Goal: Ask a question

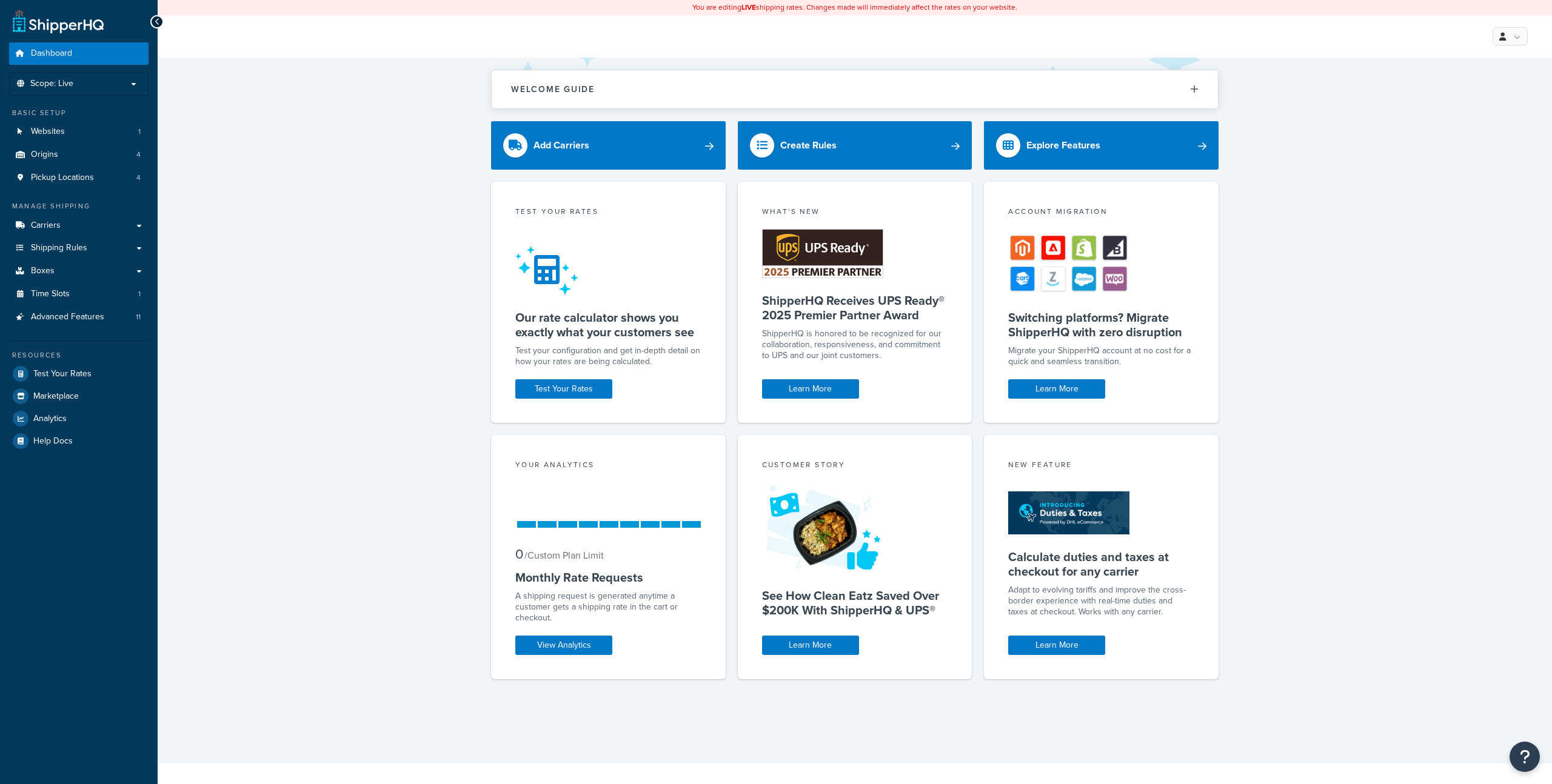
click at [296, 346] on div "Welcome Guide ShipperHQ: An Overview Carrier Setup Shipping Rules Overview Comm…" at bounding box center [855, 410] width 1394 height 706
click at [1526, 756] on icon "Open Resource Center" at bounding box center [1525, 756] width 12 height 17
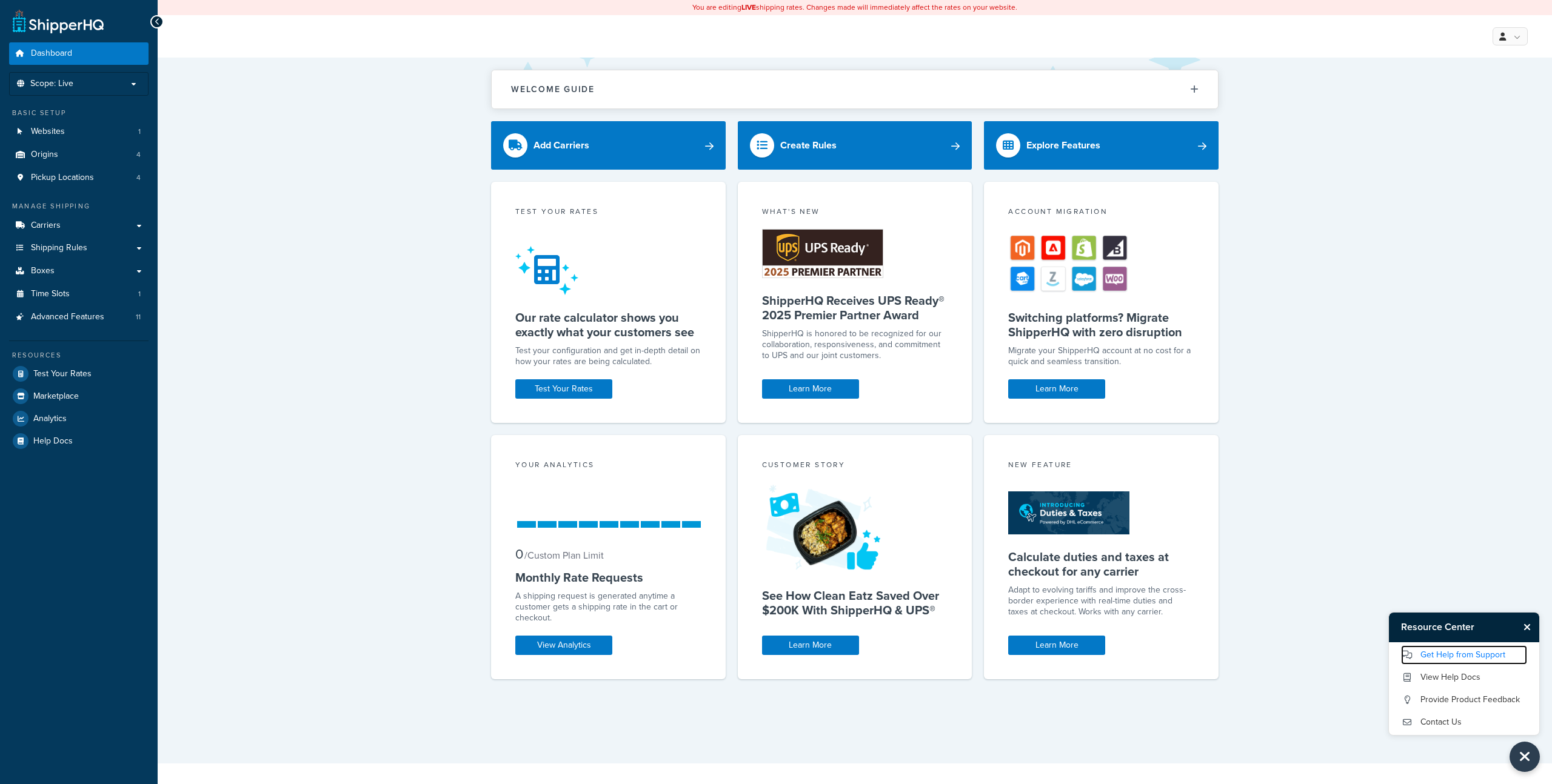
click at [1465, 655] on link "Get Help from Support" at bounding box center [1463, 655] width 126 height 20
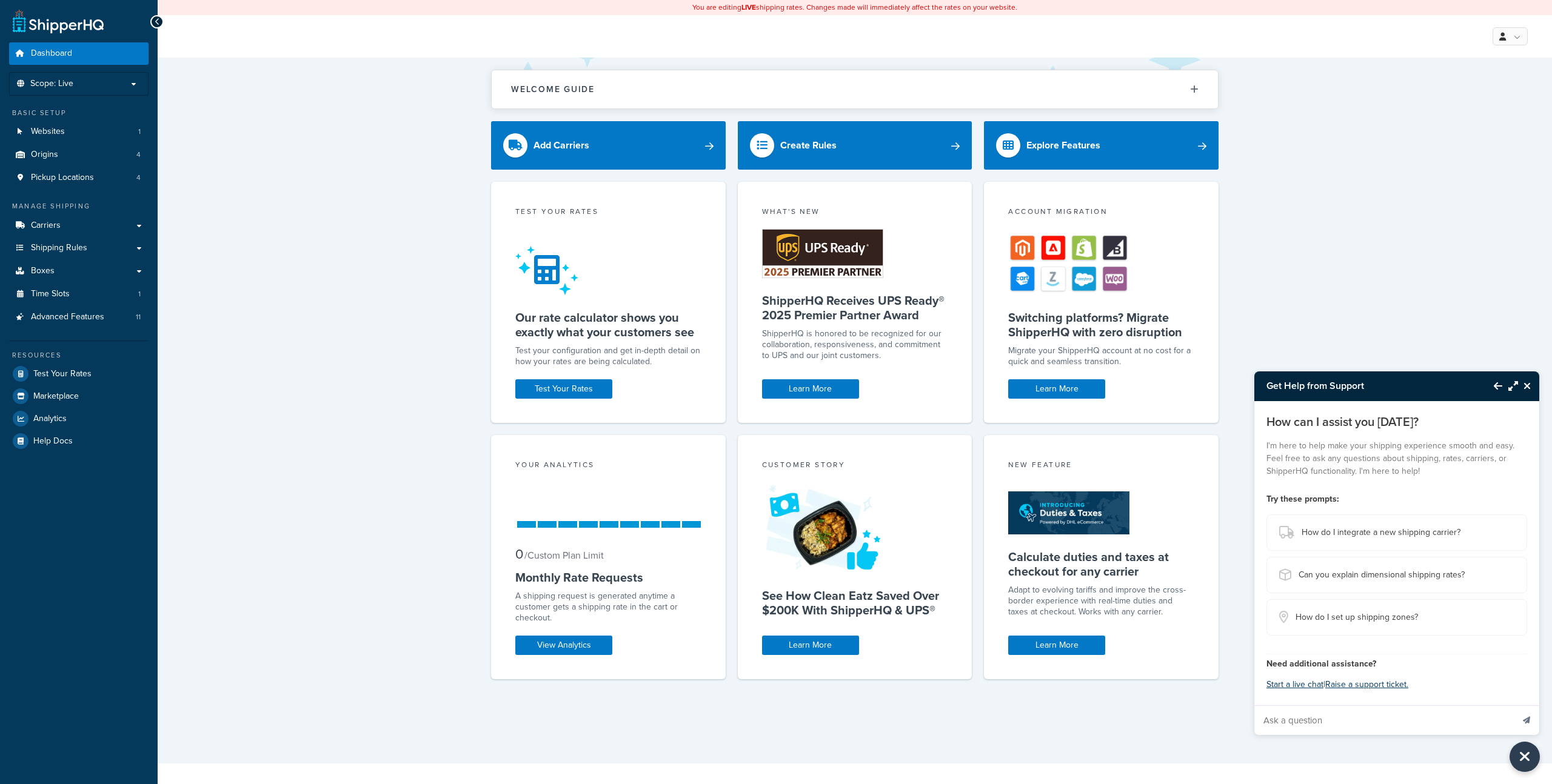
click at [1527, 384] on icon "Close Resource Center" at bounding box center [1526, 386] width 7 height 10
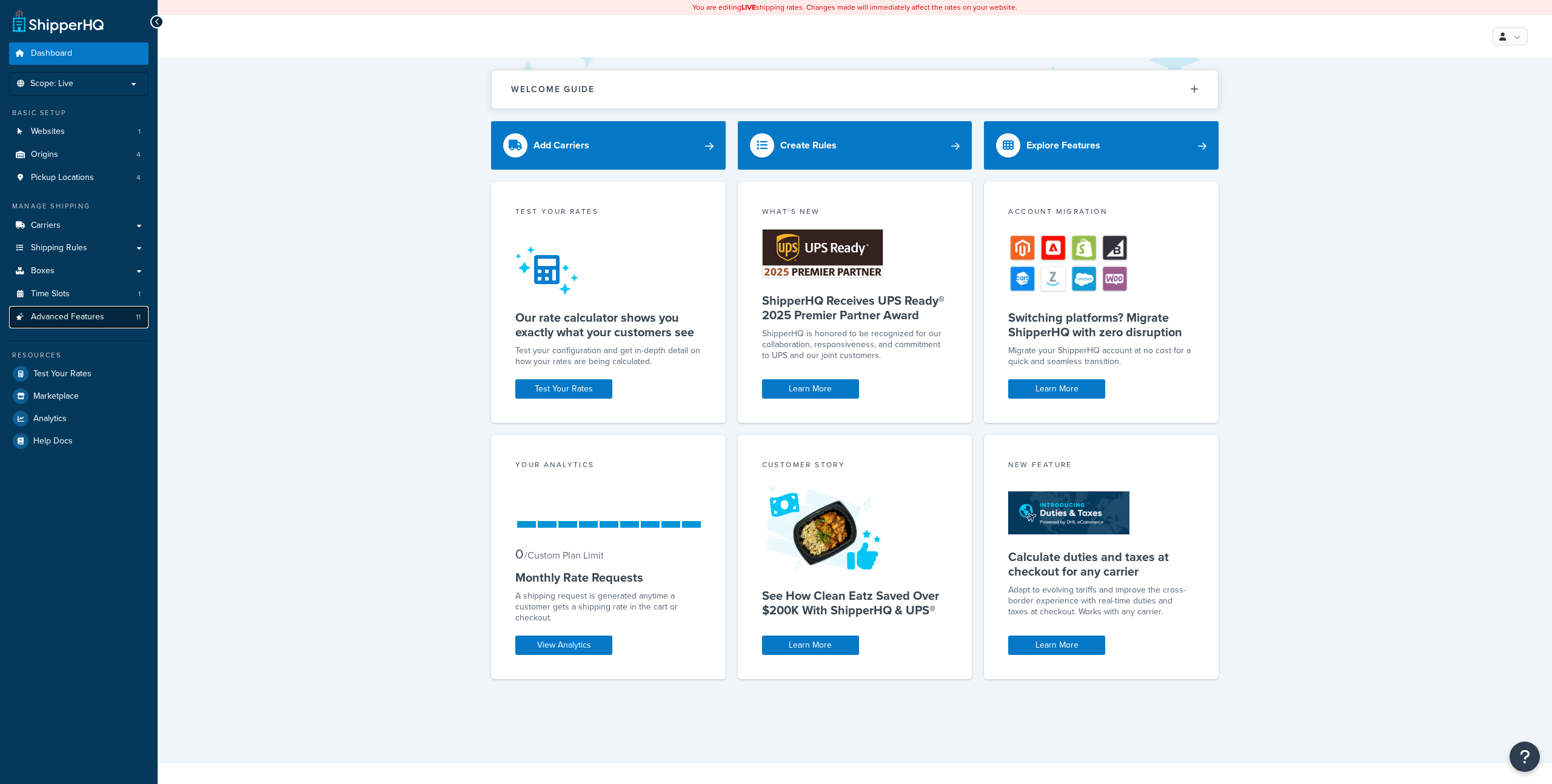
click at [88, 307] on link "Advanced Features 11" at bounding box center [78, 317] width 140 height 23
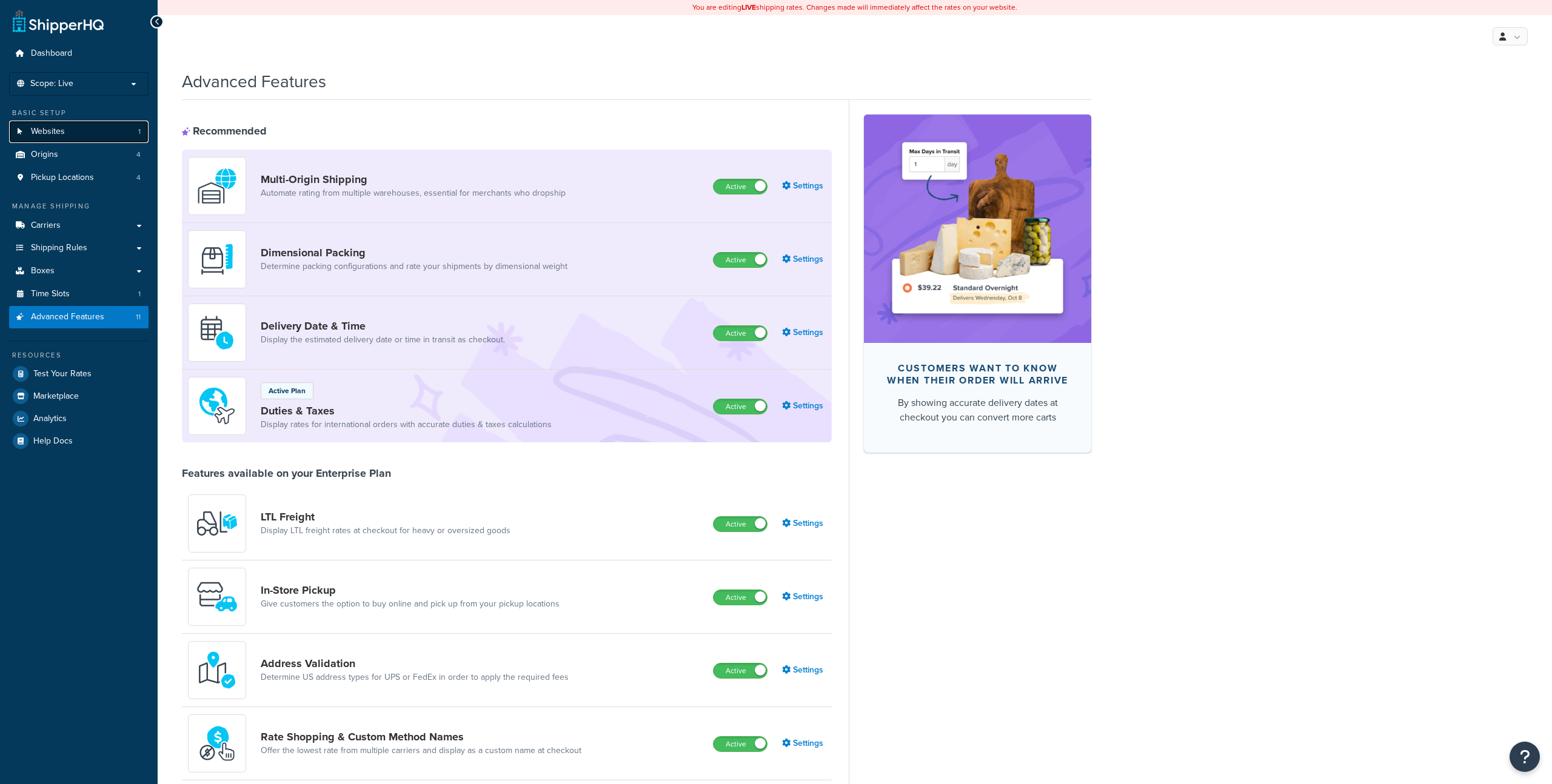
click at [69, 128] on link "Websites 1" at bounding box center [78, 132] width 140 height 23
click at [79, 52] on link "Dashboard" at bounding box center [78, 54] width 140 height 23
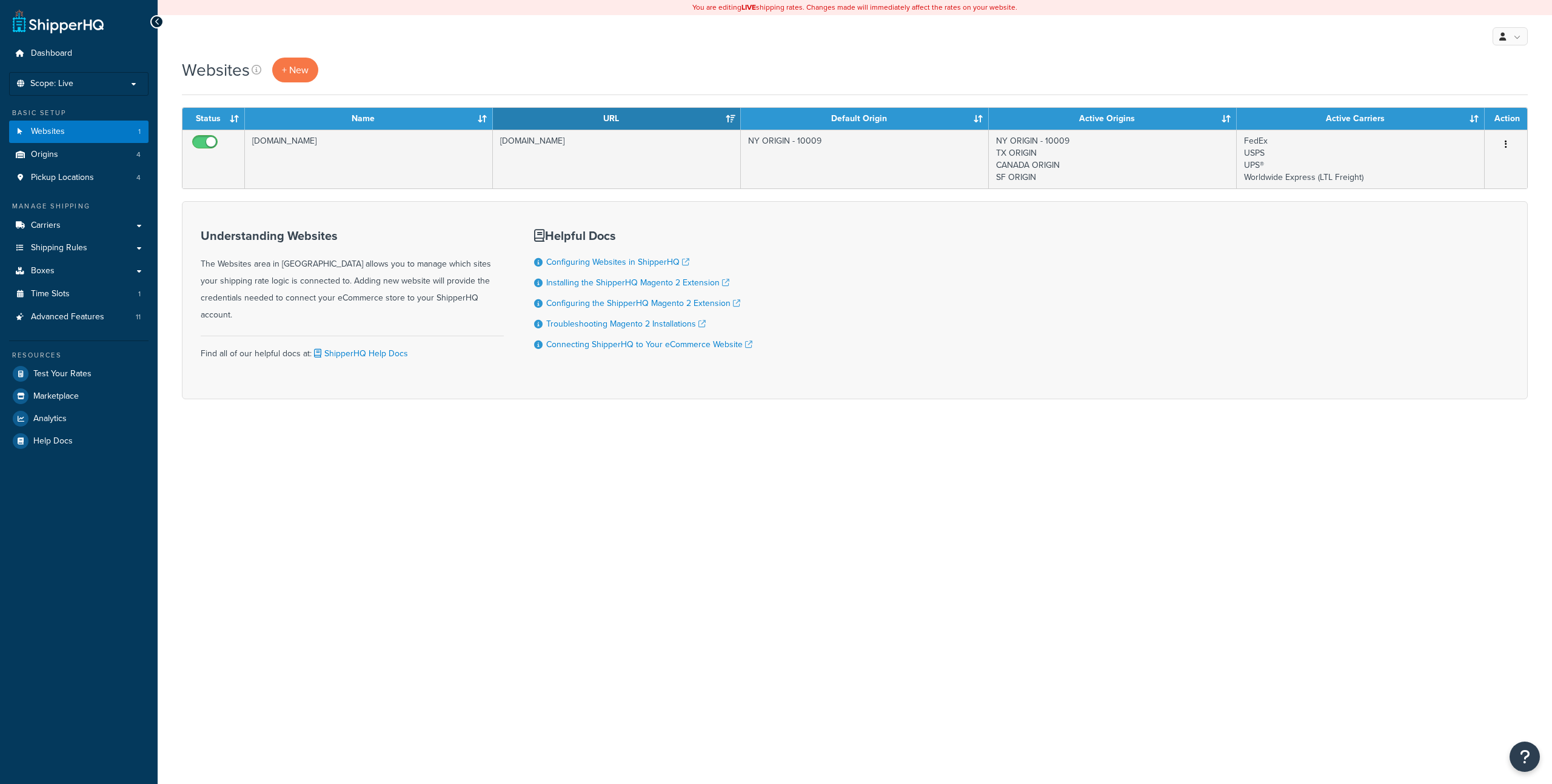
click at [460, 554] on div "You are editing LIVE shipping rates. Changes made will immediately affect the r…" at bounding box center [855, 392] width 1394 height 784
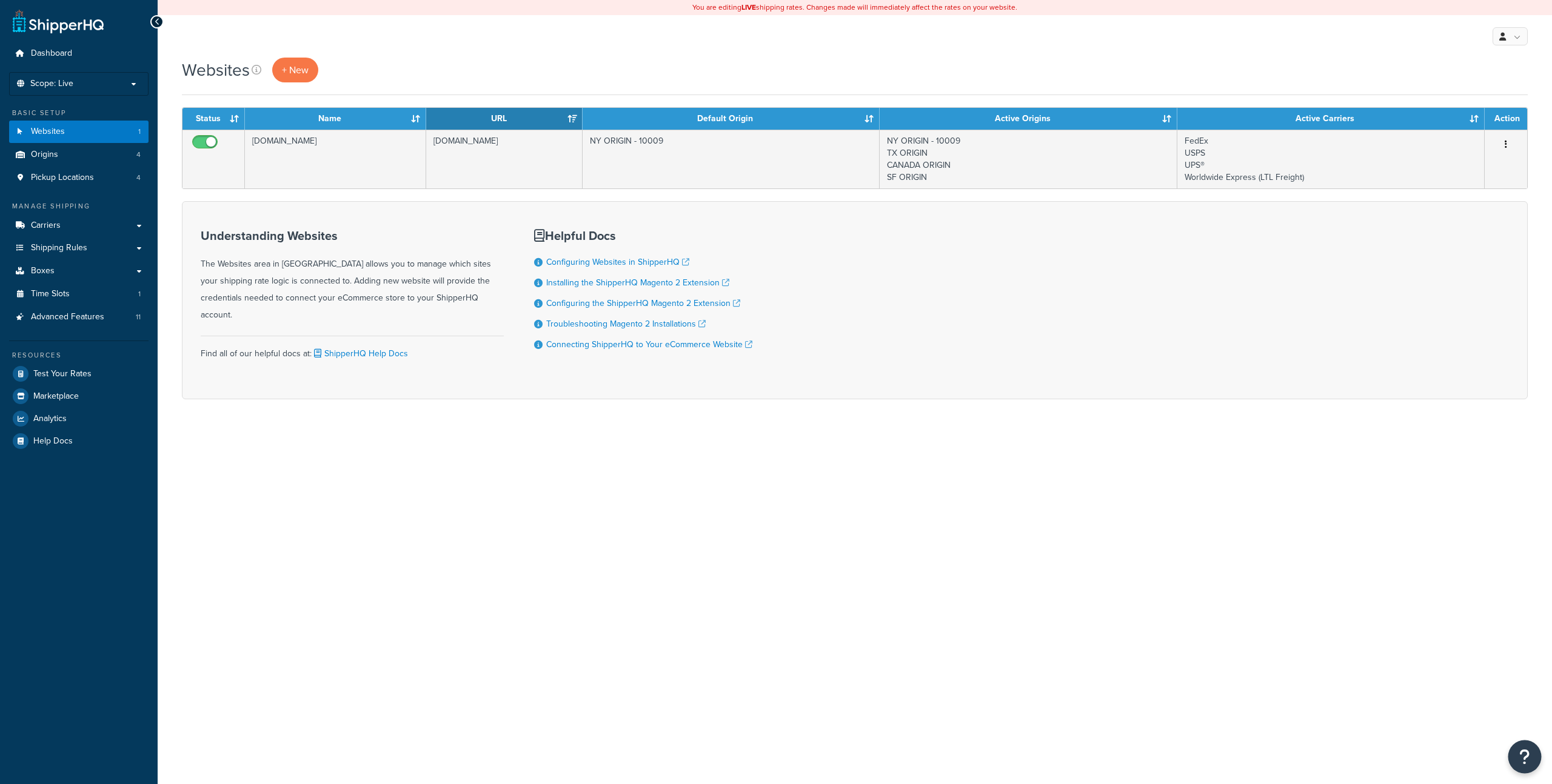
click at [1531, 750] on button "Open Resource Center" at bounding box center [1525, 757] width 34 height 34
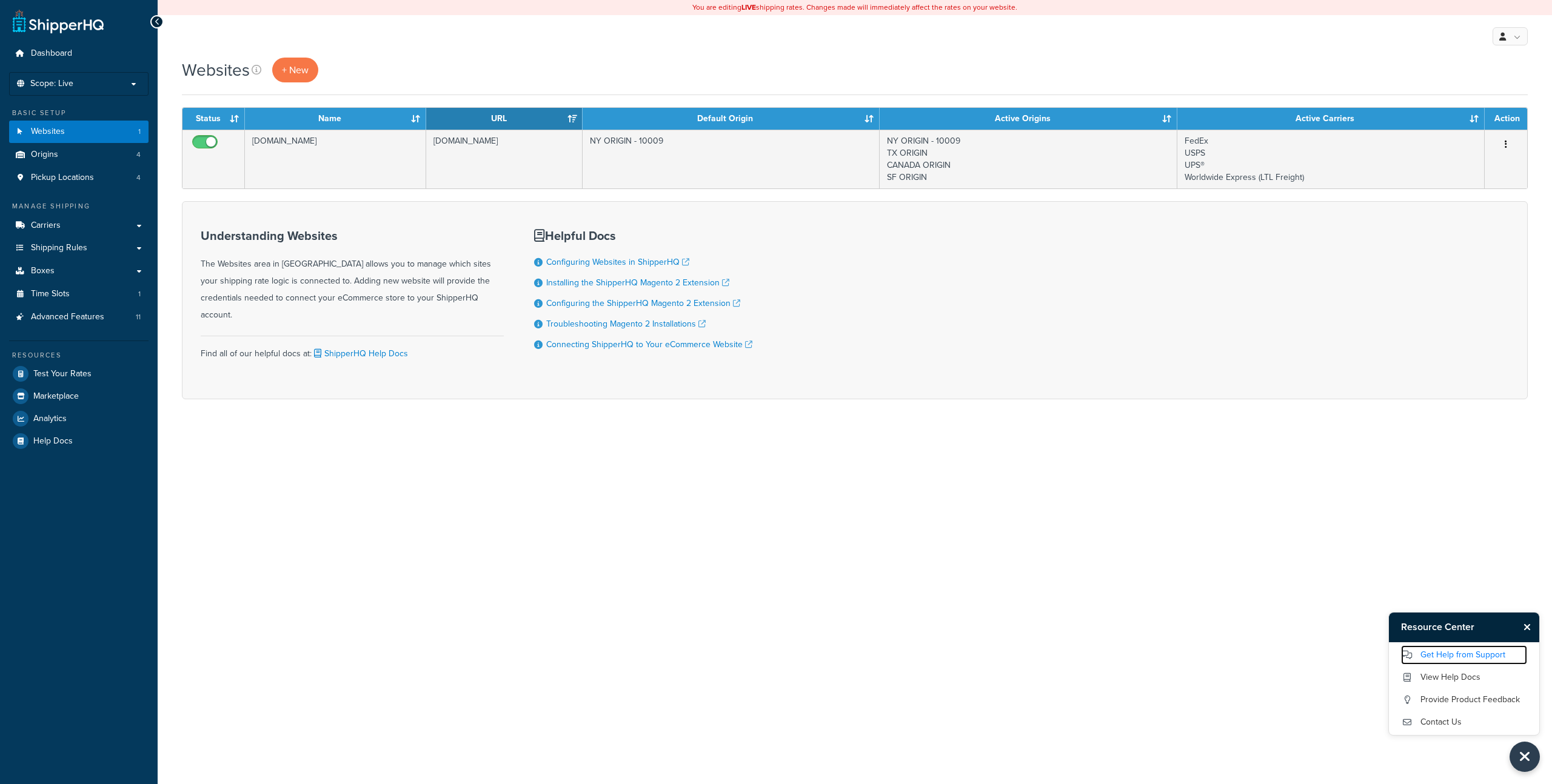
click at [1472, 653] on link "Get Help from Support" at bounding box center [1463, 655] width 126 height 20
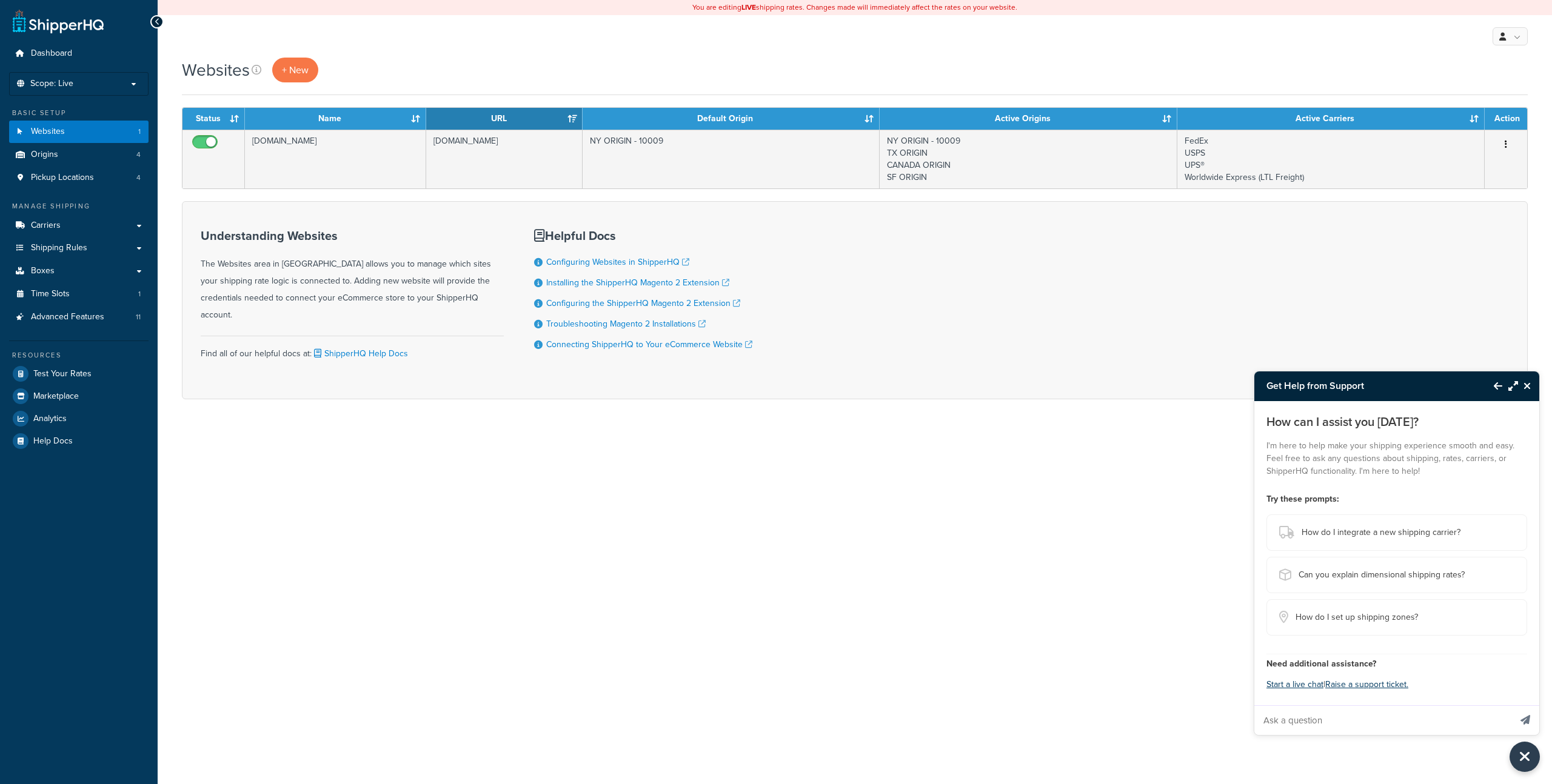
click at [1362, 710] on input "Ask a question" at bounding box center [1381, 720] width 256 height 29
type input "What do you know about DHL duties and taxes?"
click at [1511, 705] on button "Send message" at bounding box center [1525, 720] width 28 height 30
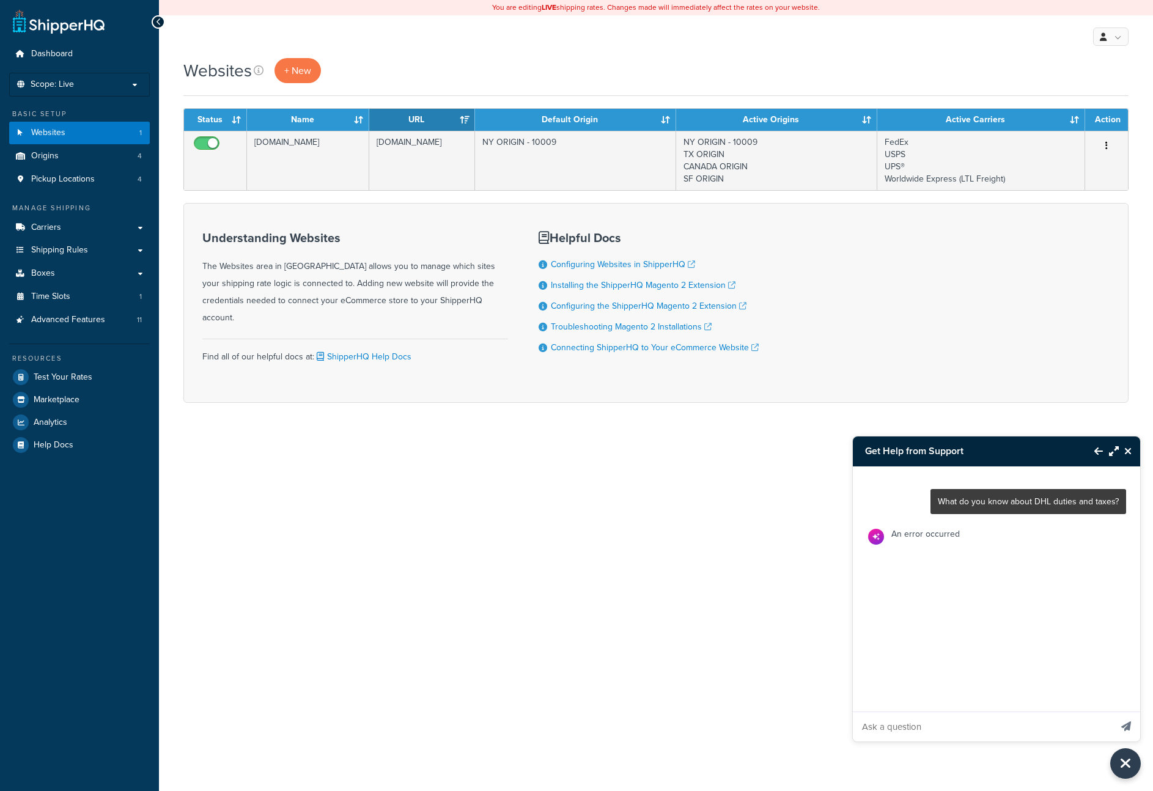
click at [953, 647] on div "What do you know about DHL duties and taxes? An error occurred" at bounding box center [996, 603] width 287 height 275
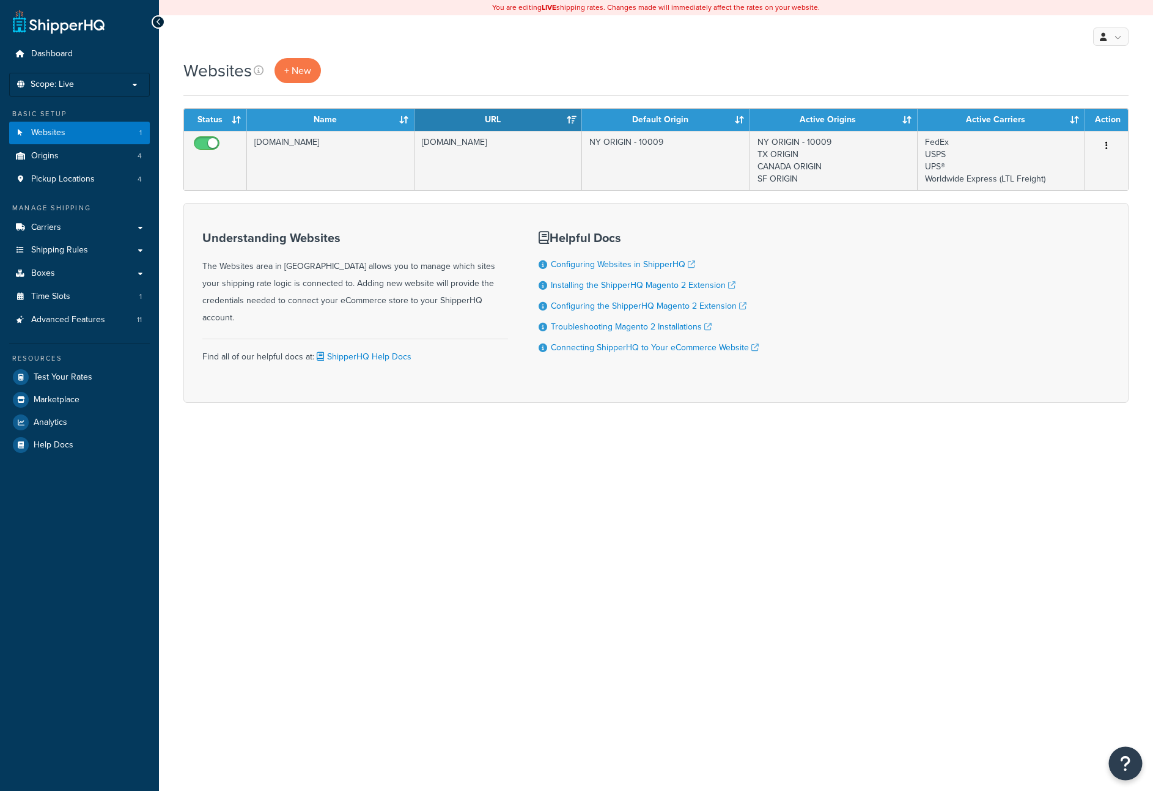
click at [1126, 755] on icon "Open Resource Center" at bounding box center [1126, 763] width 12 height 17
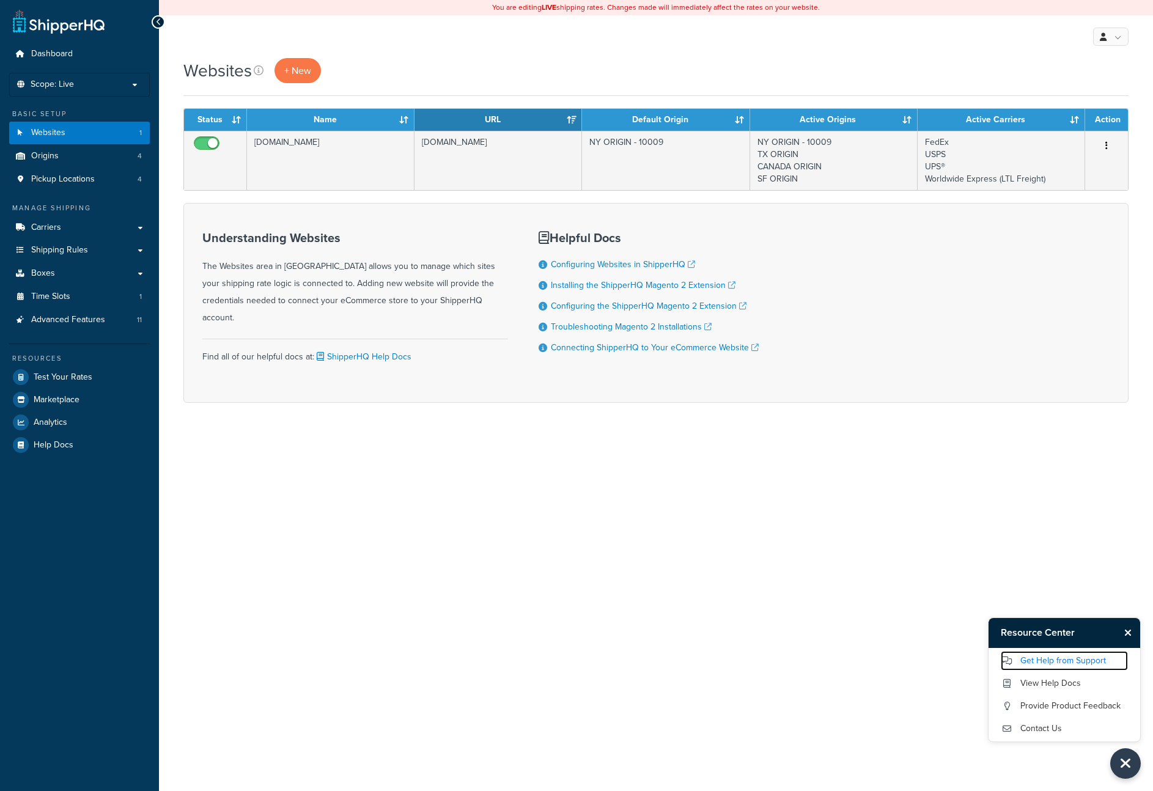
click at [1073, 659] on link "Get Help from Support" at bounding box center [1063, 661] width 127 height 20
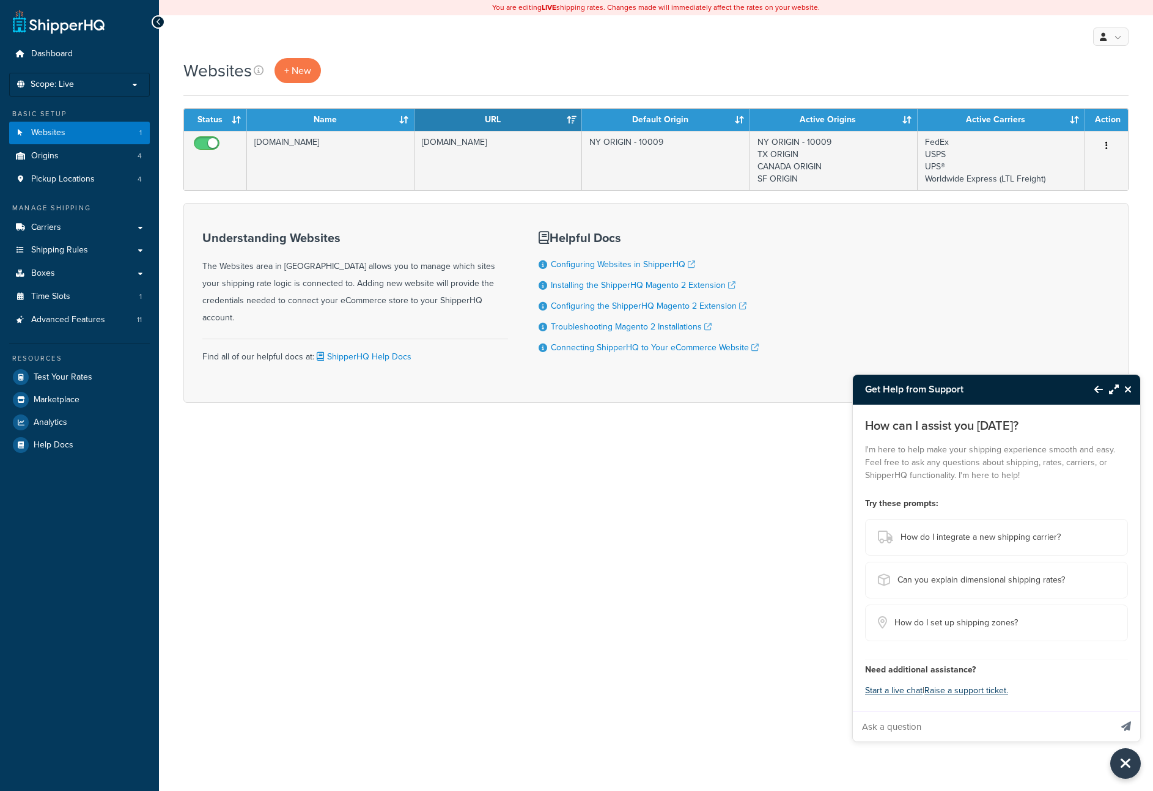
click at [907, 733] on input "Ask a question" at bounding box center [982, 726] width 258 height 29
type input "Help me re: duties and taxes"
click at [1112, 711] on button "Send message" at bounding box center [1126, 726] width 28 height 30
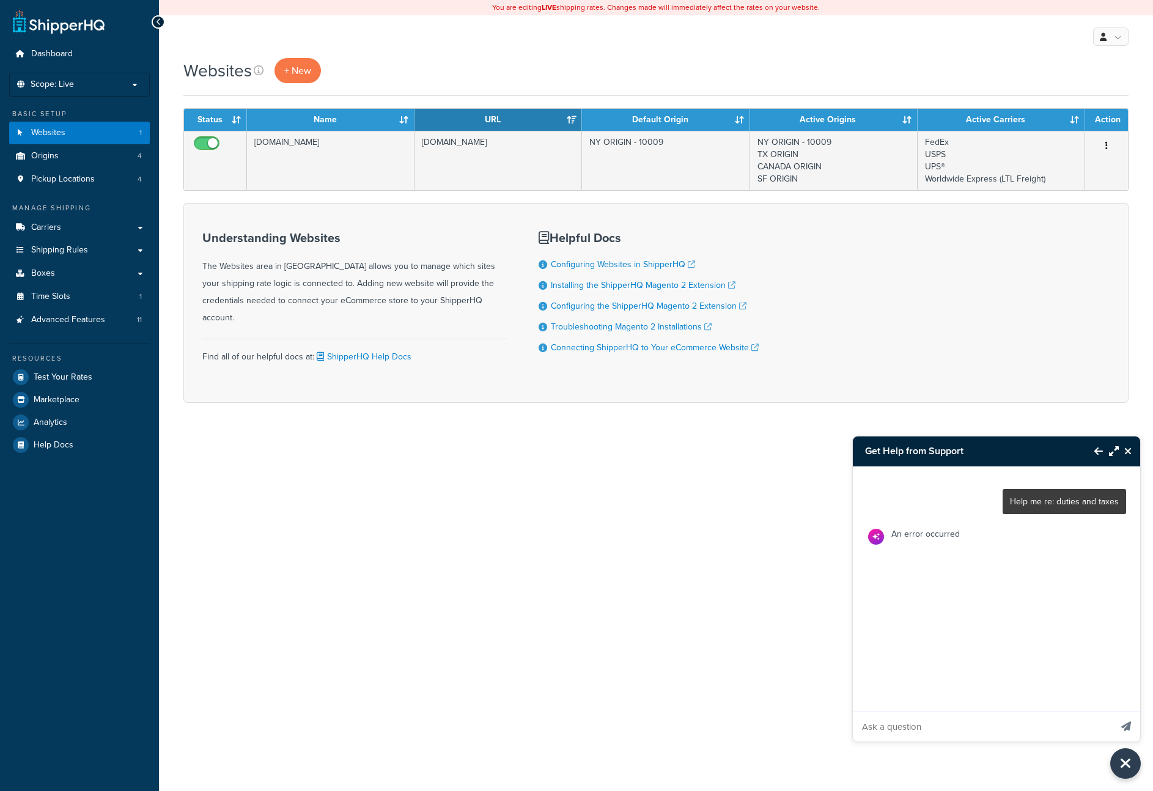
click at [923, 532] on p "An error occurred" at bounding box center [925, 533] width 68 height 15
copy p "An error occurred"
click at [1128, 450] on icon "Close Resource Center" at bounding box center [1127, 451] width 7 height 10
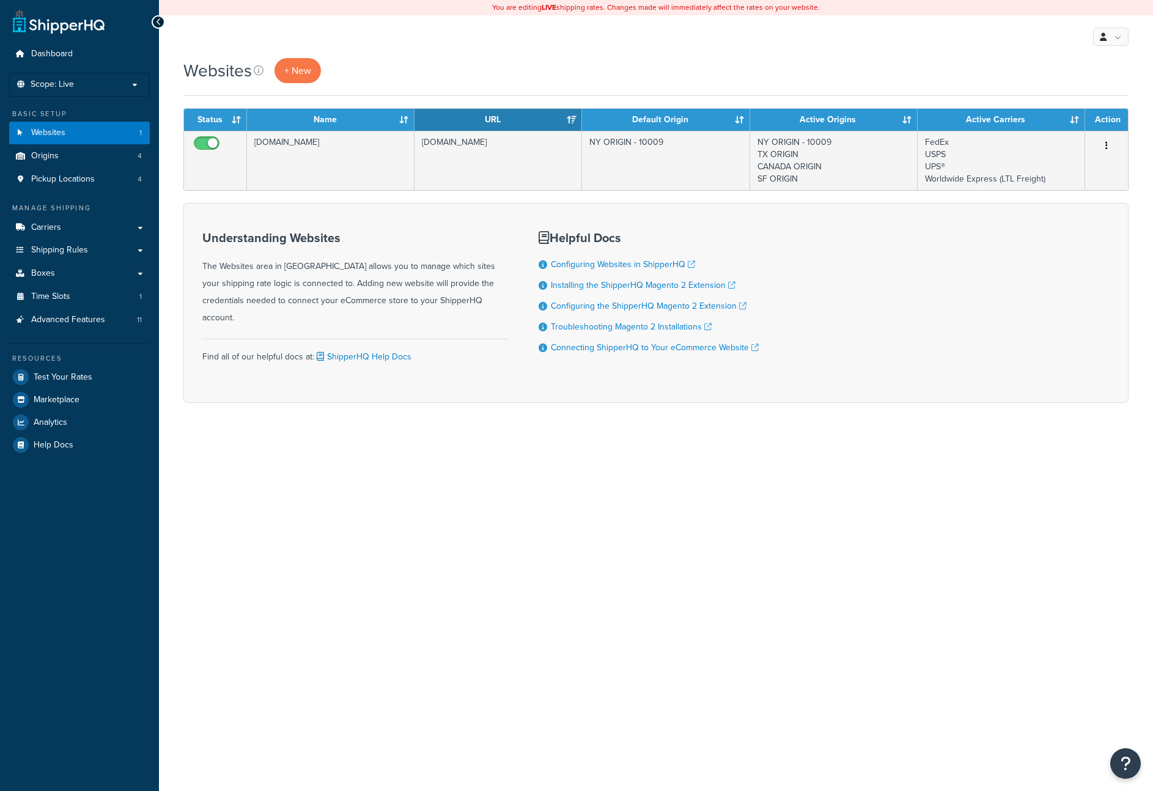
click at [1022, 579] on div "You are editing LIVE shipping rates. Changes made will immediately affect the r…" at bounding box center [656, 395] width 994 height 791
click at [1122, 752] on button "Open Resource Center" at bounding box center [1126, 764] width 34 height 34
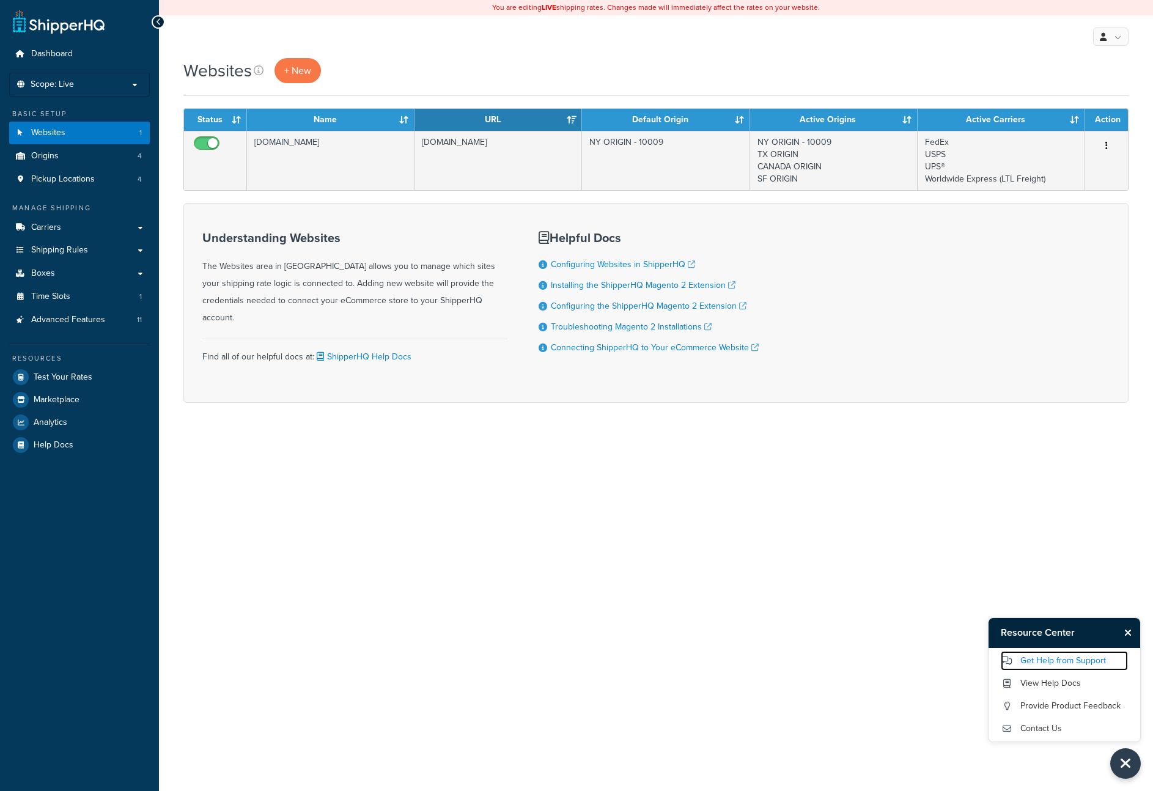
click at [1062, 657] on link "Get Help from Support" at bounding box center [1063, 661] width 127 height 20
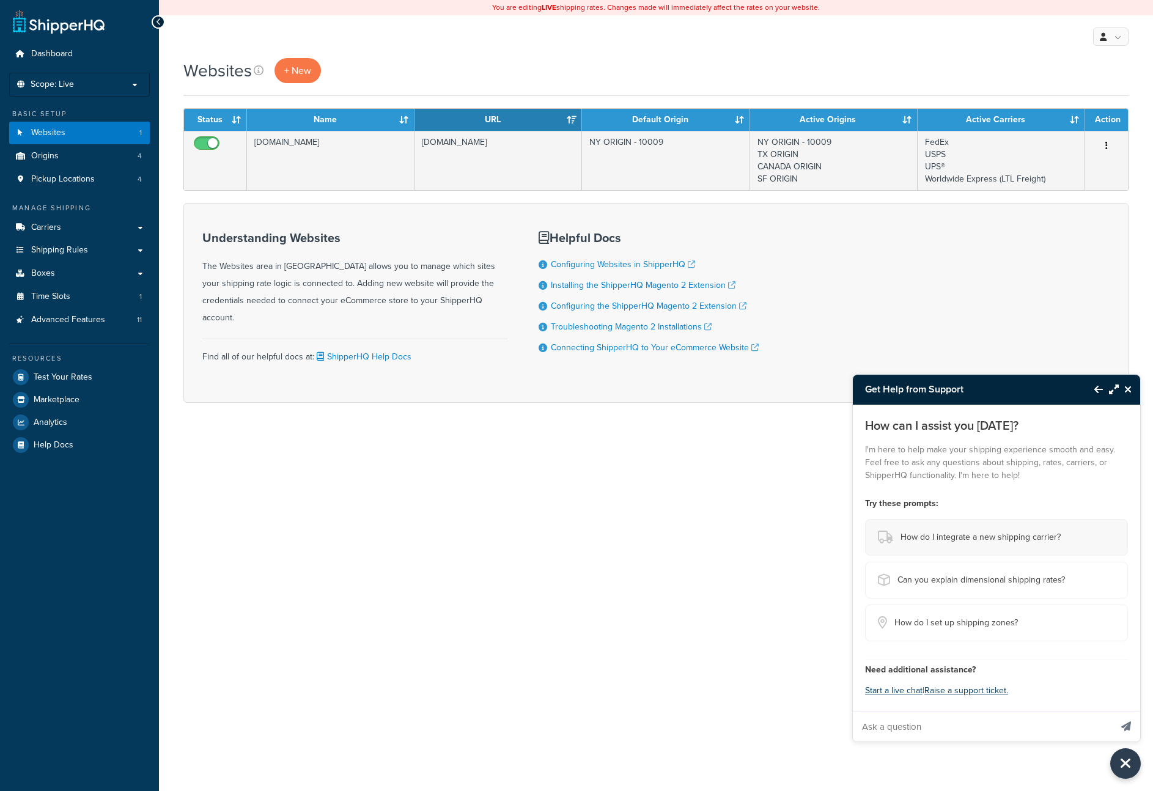
click at [964, 543] on span "How do I integrate a new shipping carrier?" at bounding box center [980, 537] width 160 height 17
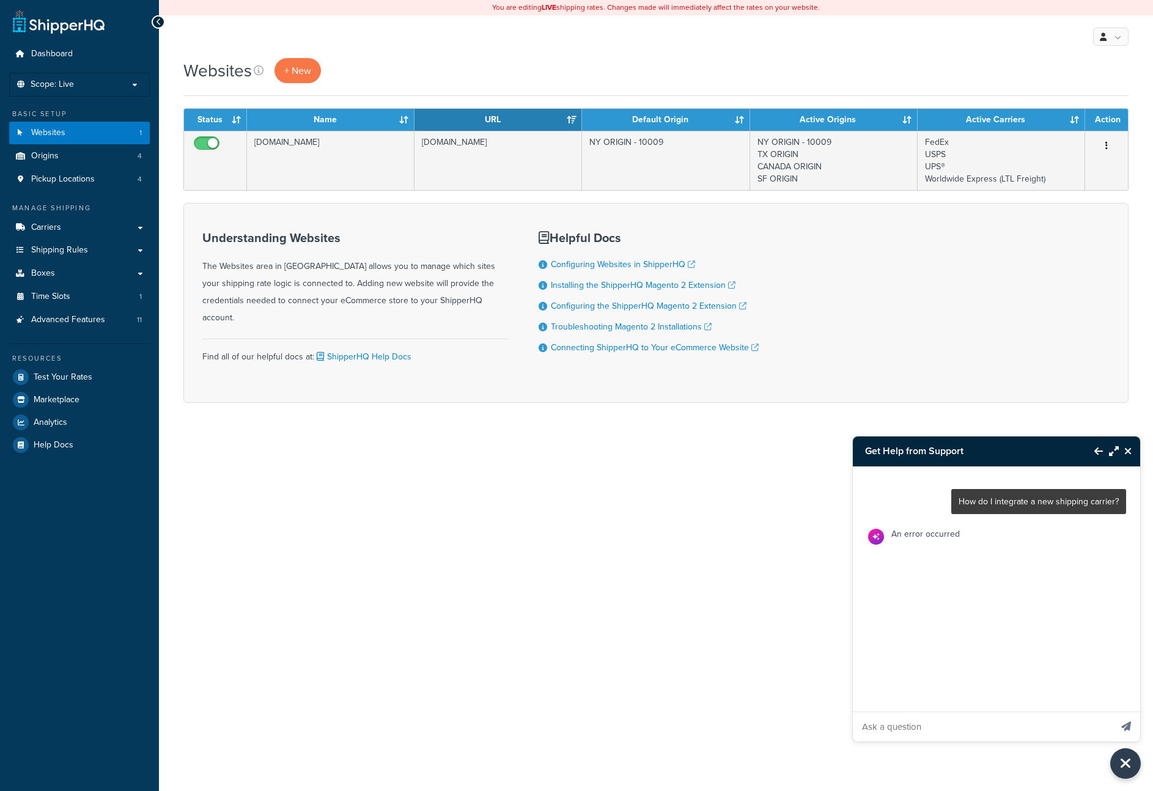
click at [1010, 248] on div "Understanding Websites The Websites area in ShipperHQ allows you to manage whic…" at bounding box center [655, 303] width 945 height 200
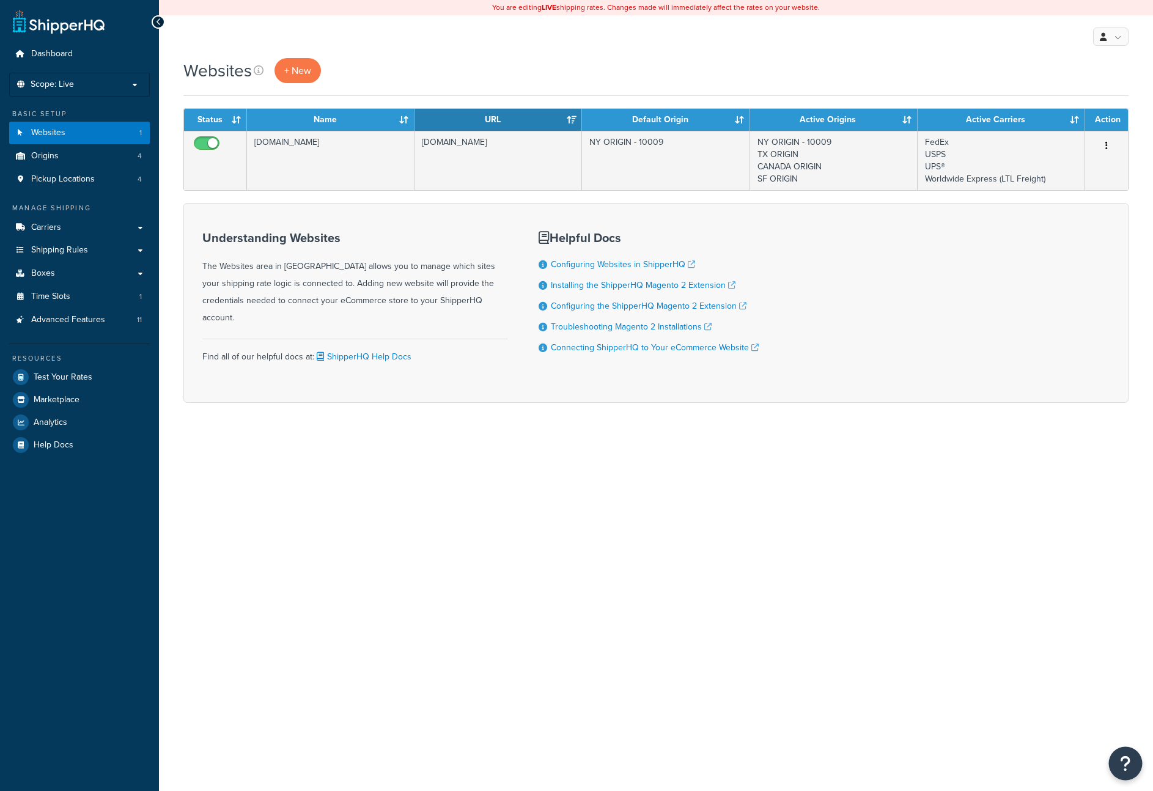
click at [1115, 757] on button "Open Resource Center" at bounding box center [1126, 764] width 34 height 34
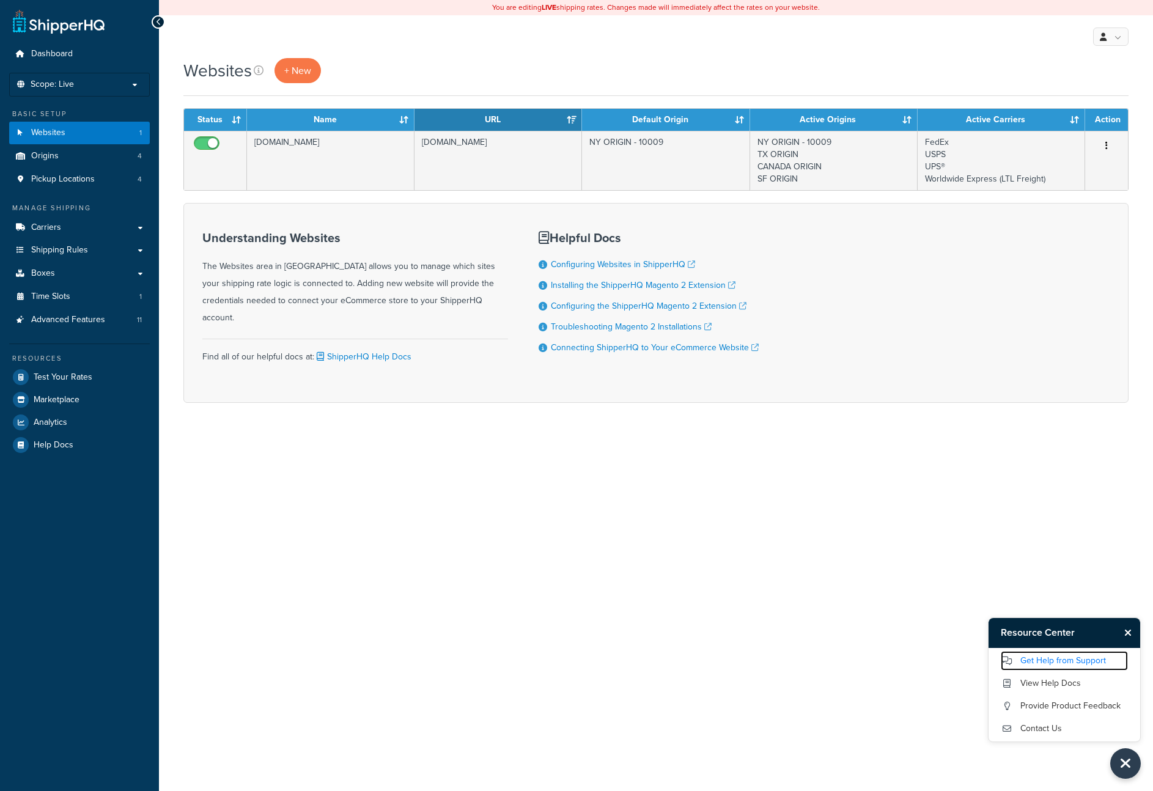
click at [1059, 660] on link "Get Help from Support" at bounding box center [1063, 661] width 127 height 20
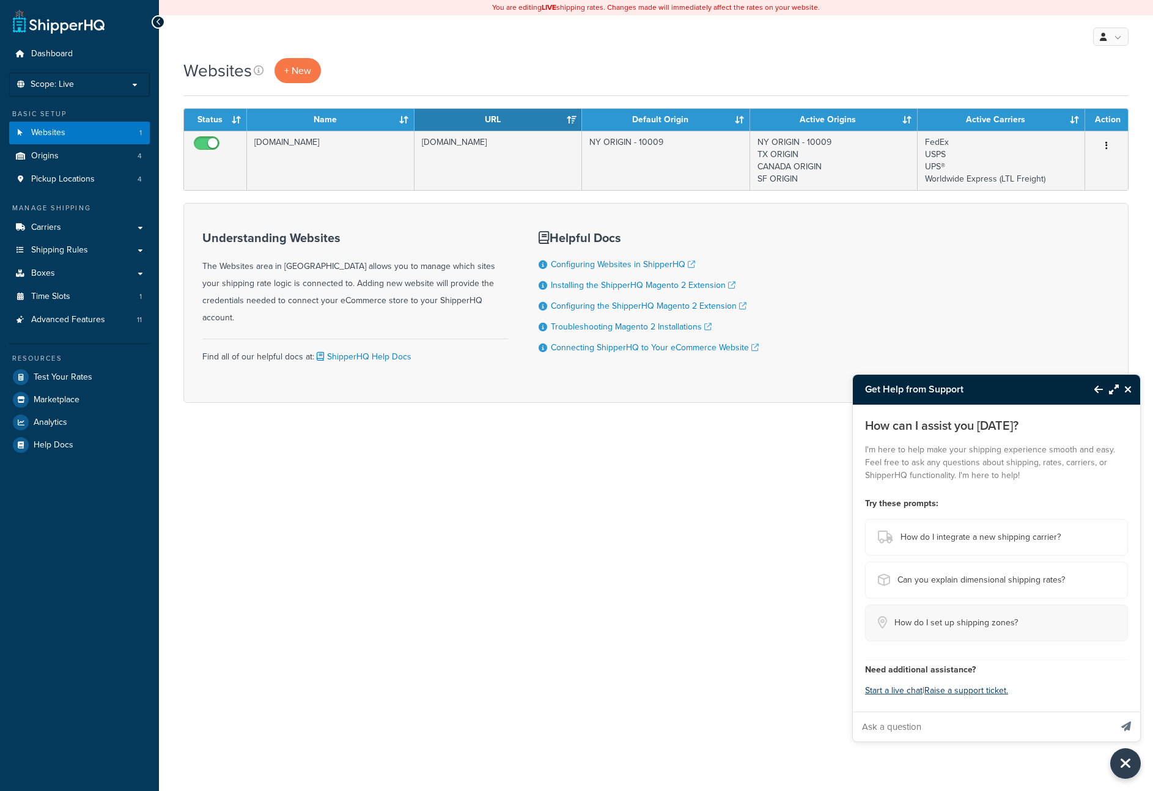
click at [947, 626] on span "How do I set up shipping zones?" at bounding box center [955, 622] width 123 height 17
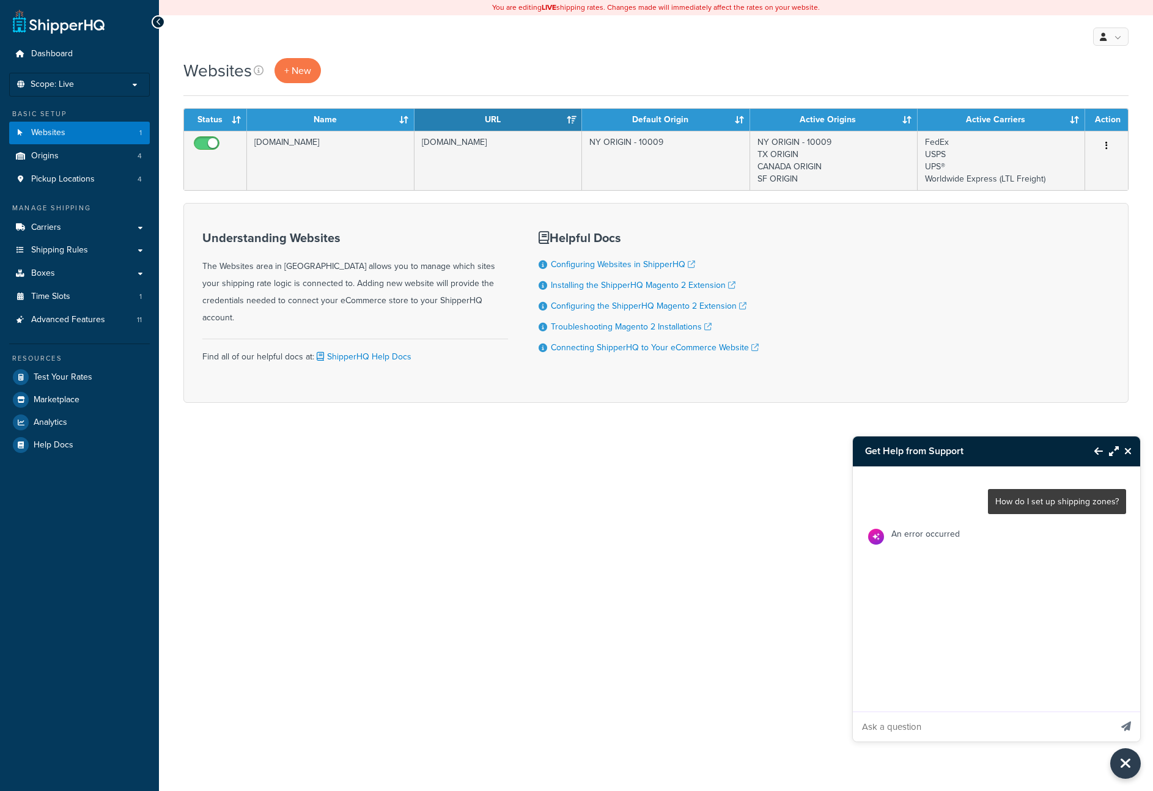
click at [1129, 453] on icon "Close Resource Center" at bounding box center [1127, 451] width 7 height 10
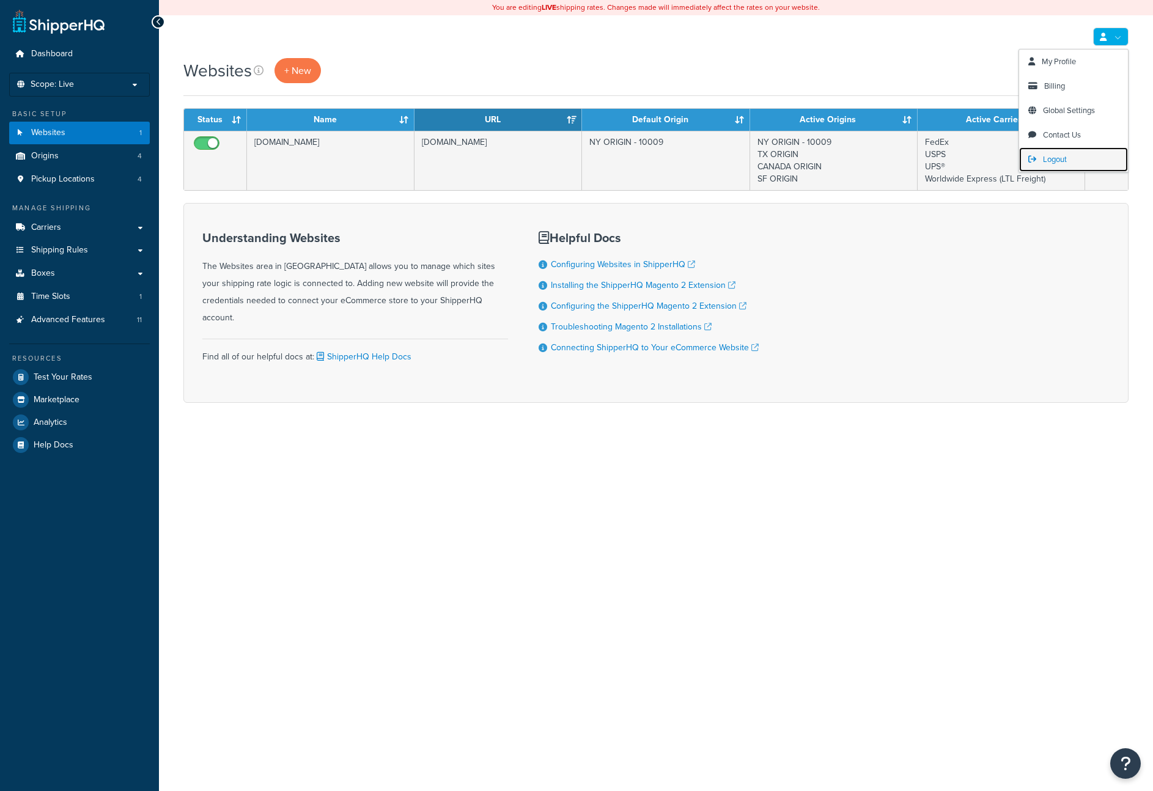
click at [1065, 156] on span "Logout" at bounding box center [1055, 159] width 24 height 12
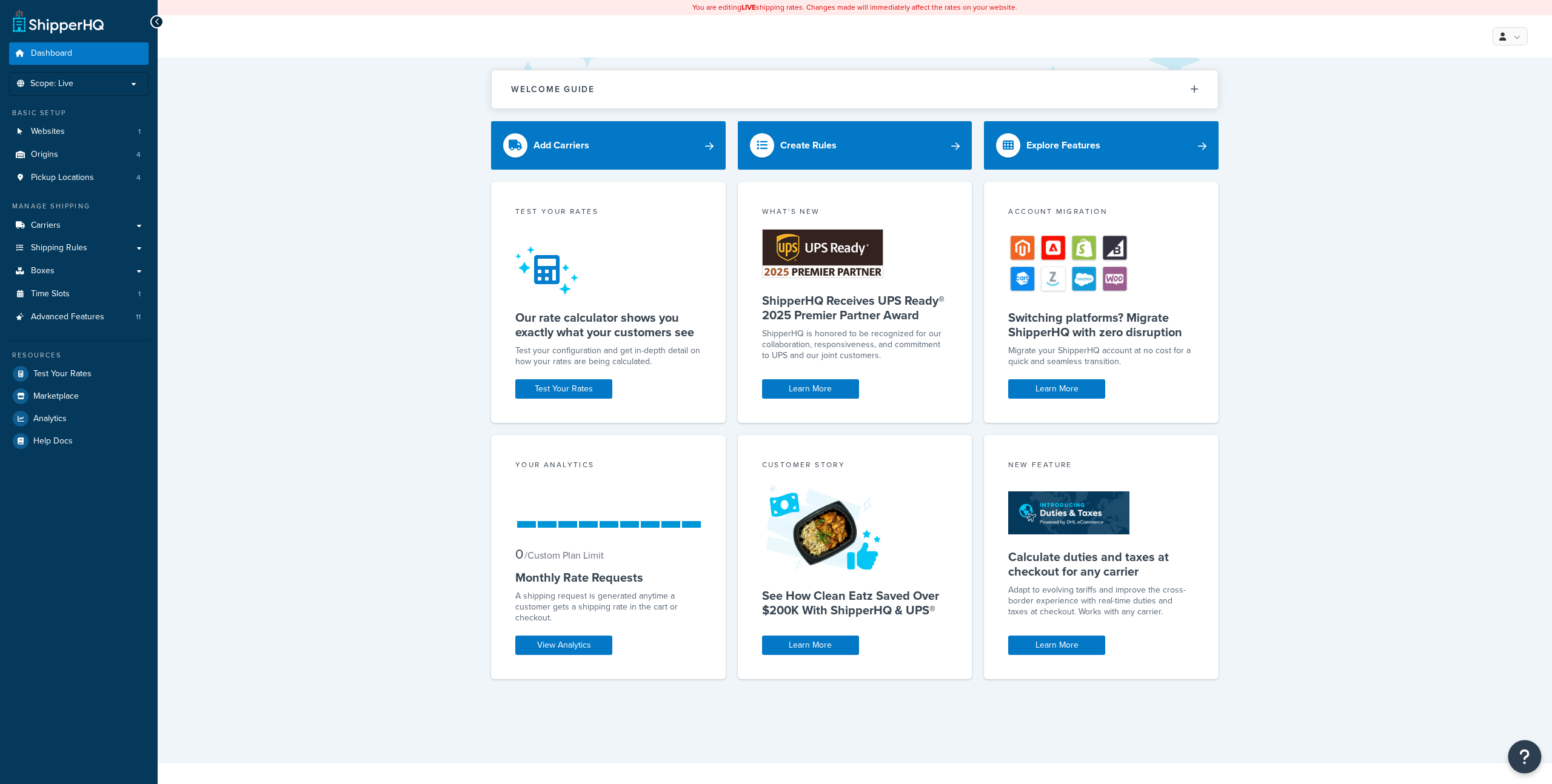
click at [1531, 751] on button "Open Resource Center" at bounding box center [1525, 757] width 34 height 34
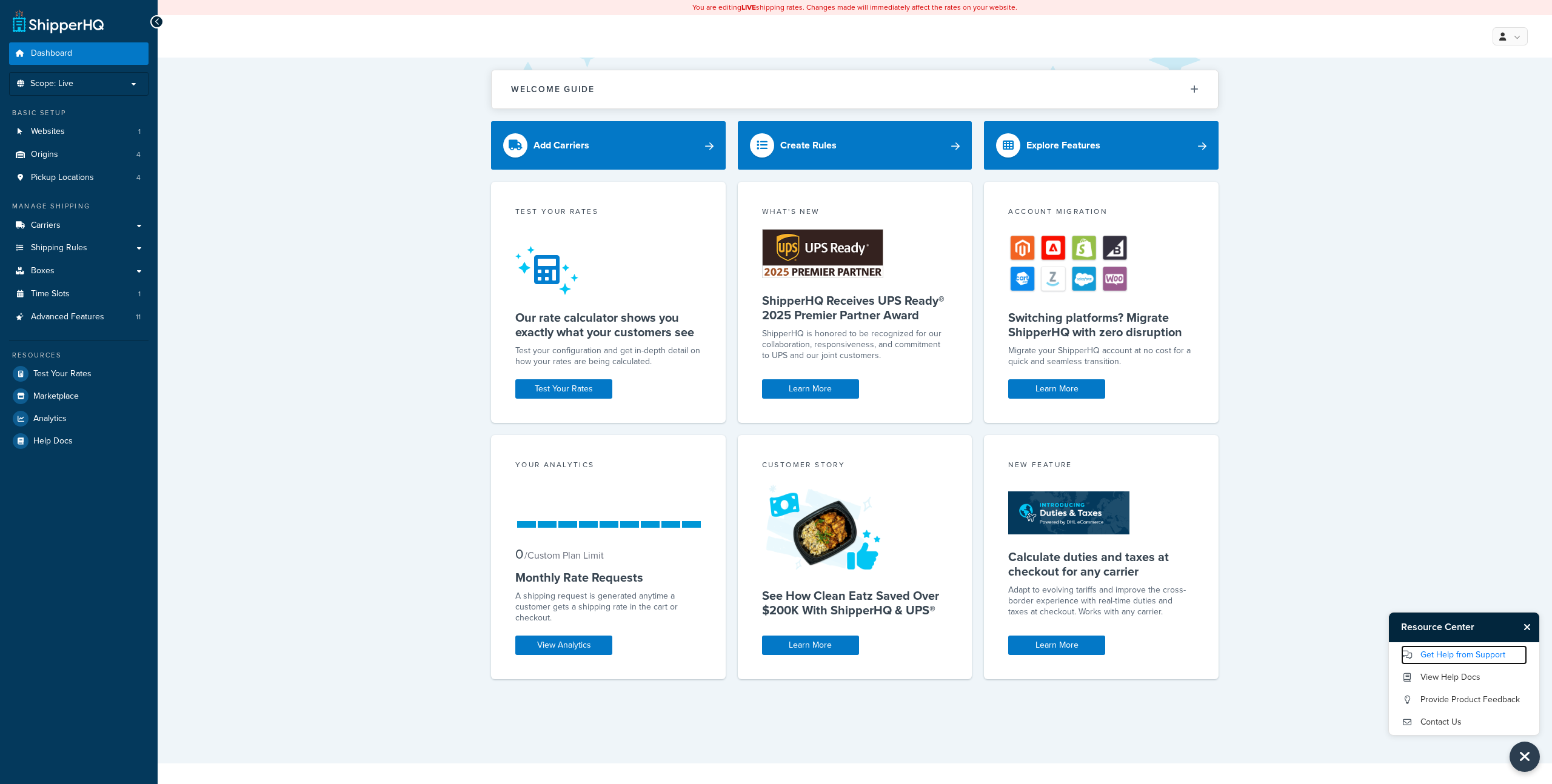
click at [1447, 655] on link "Get Help from Support" at bounding box center [1463, 655] width 126 height 20
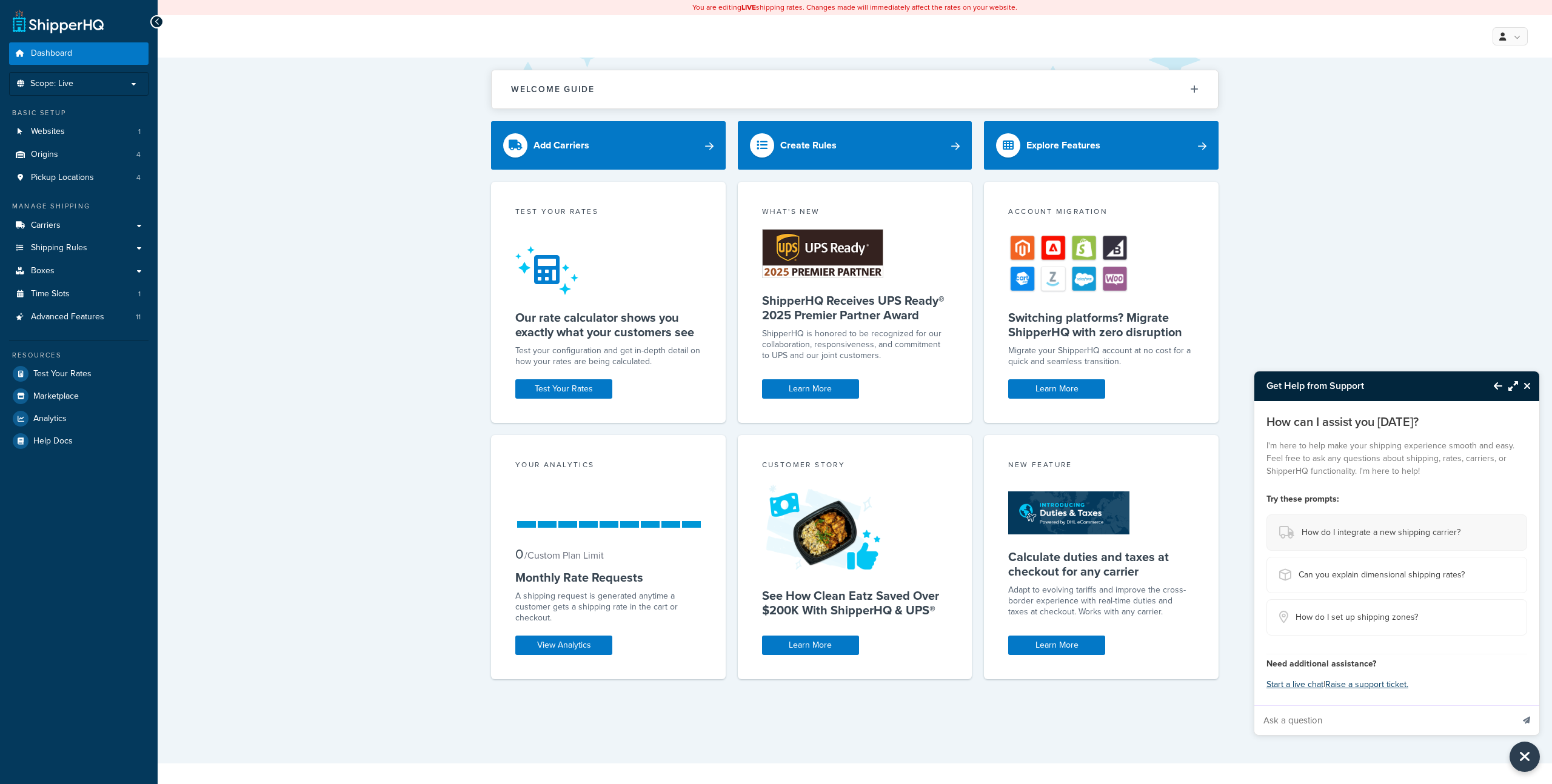
click at [1345, 529] on span "How do I integrate a new shipping carrier?" at bounding box center [1380, 532] width 159 height 17
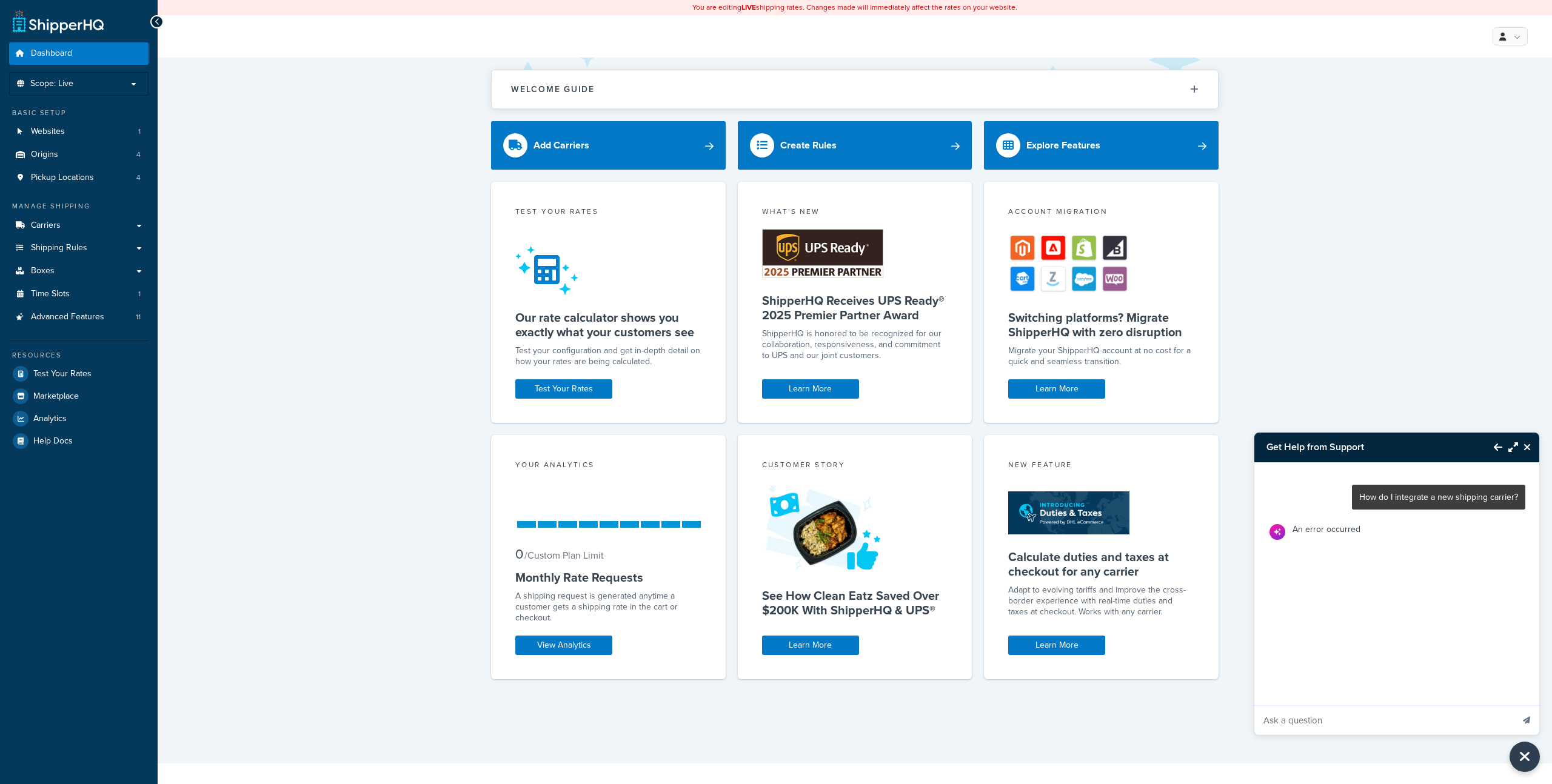
click at [1500, 445] on icon "Back to Resource Center" at bounding box center [1497, 447] width 9 height 10
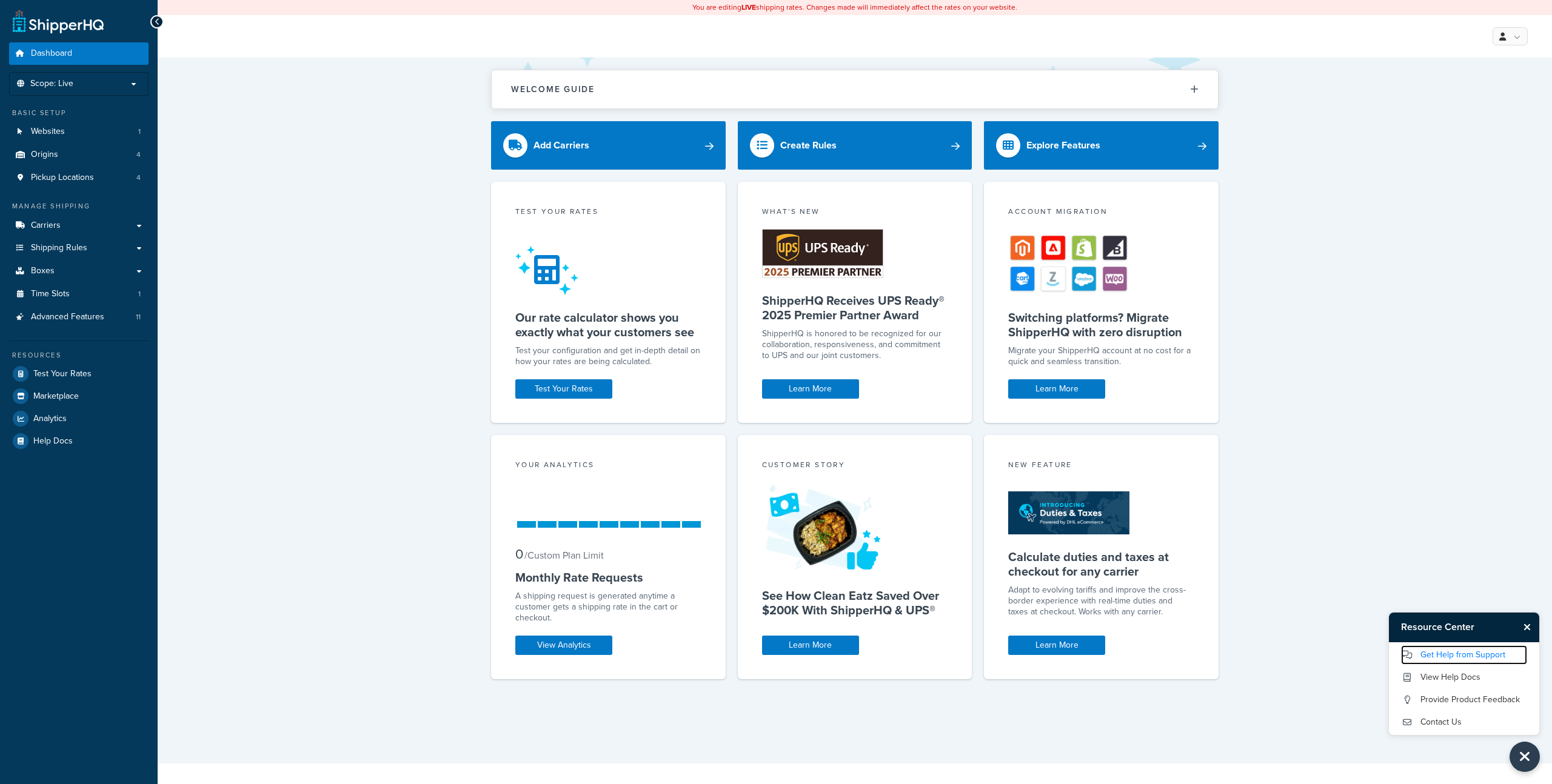
click at [1462, 656] on link "Get Help from Support" at bounding box center [1463, 655] width 126 height 20
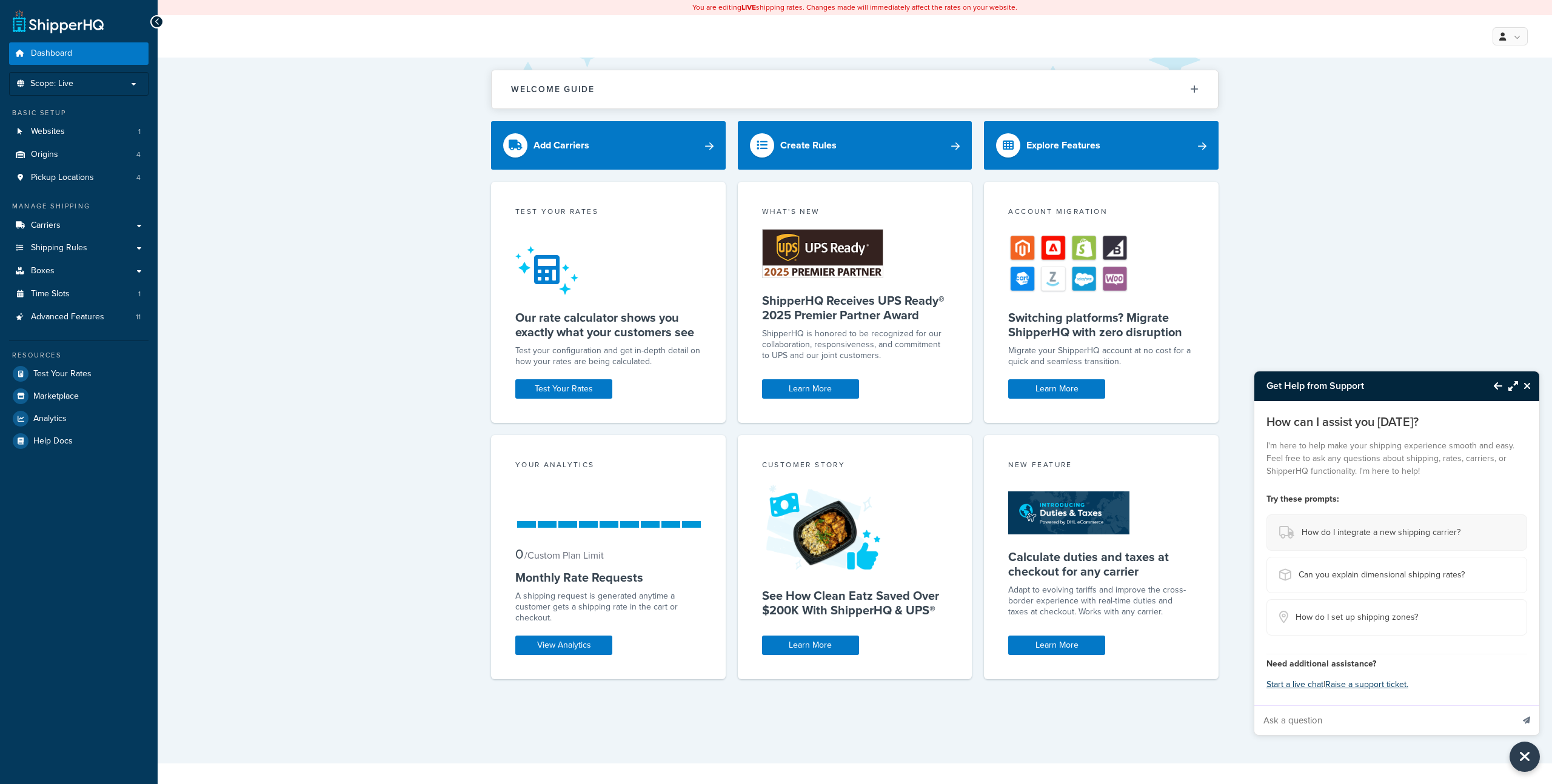
click at [1343, 534] on span "How do I integrate a new shipping carrier?" at bounding box center [1380, 532] width 159 height 17
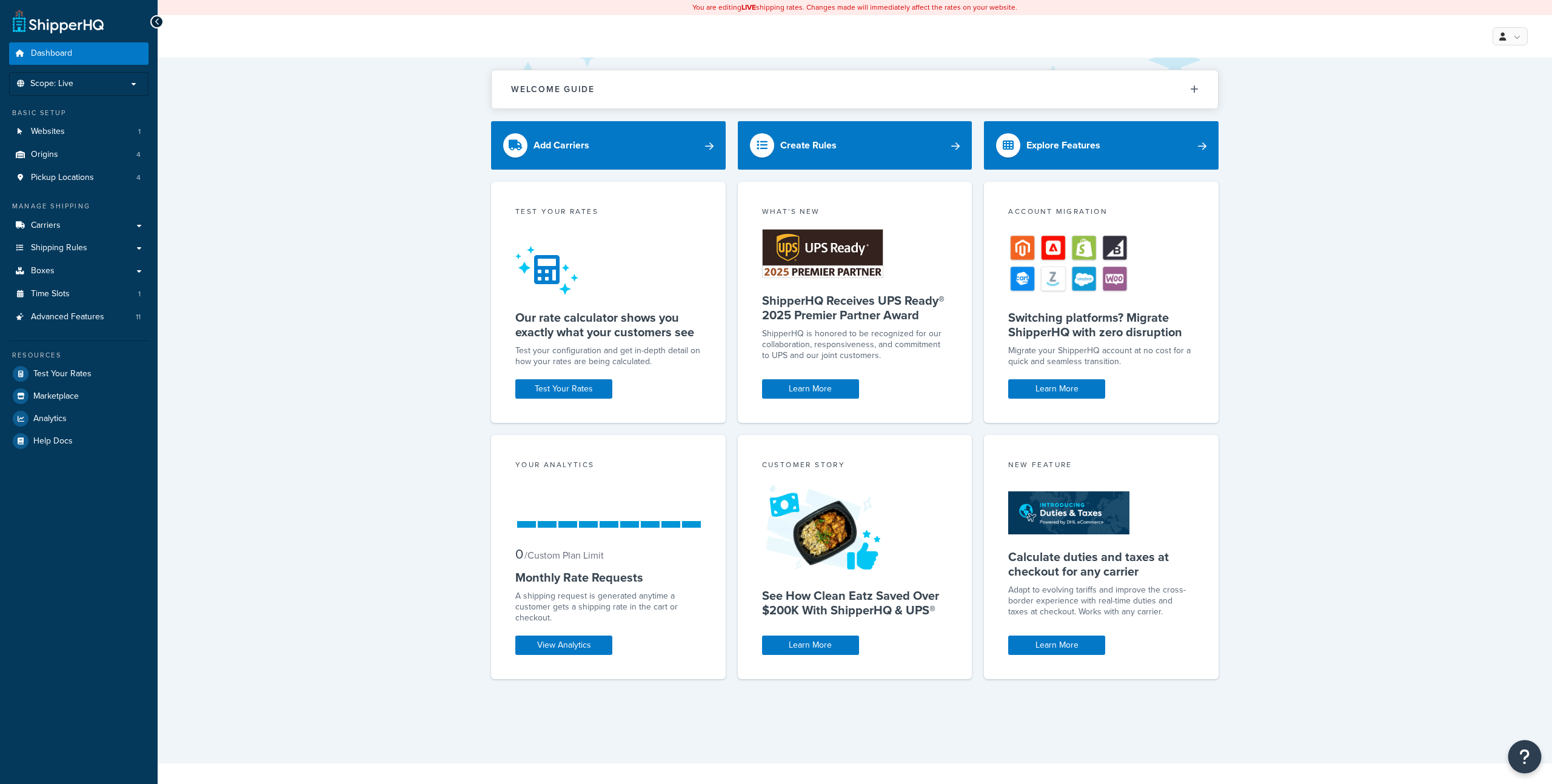
click at [1520, 755] on icon "Open Resource Center" at bounding box center [1525, 756] width 12 height 17
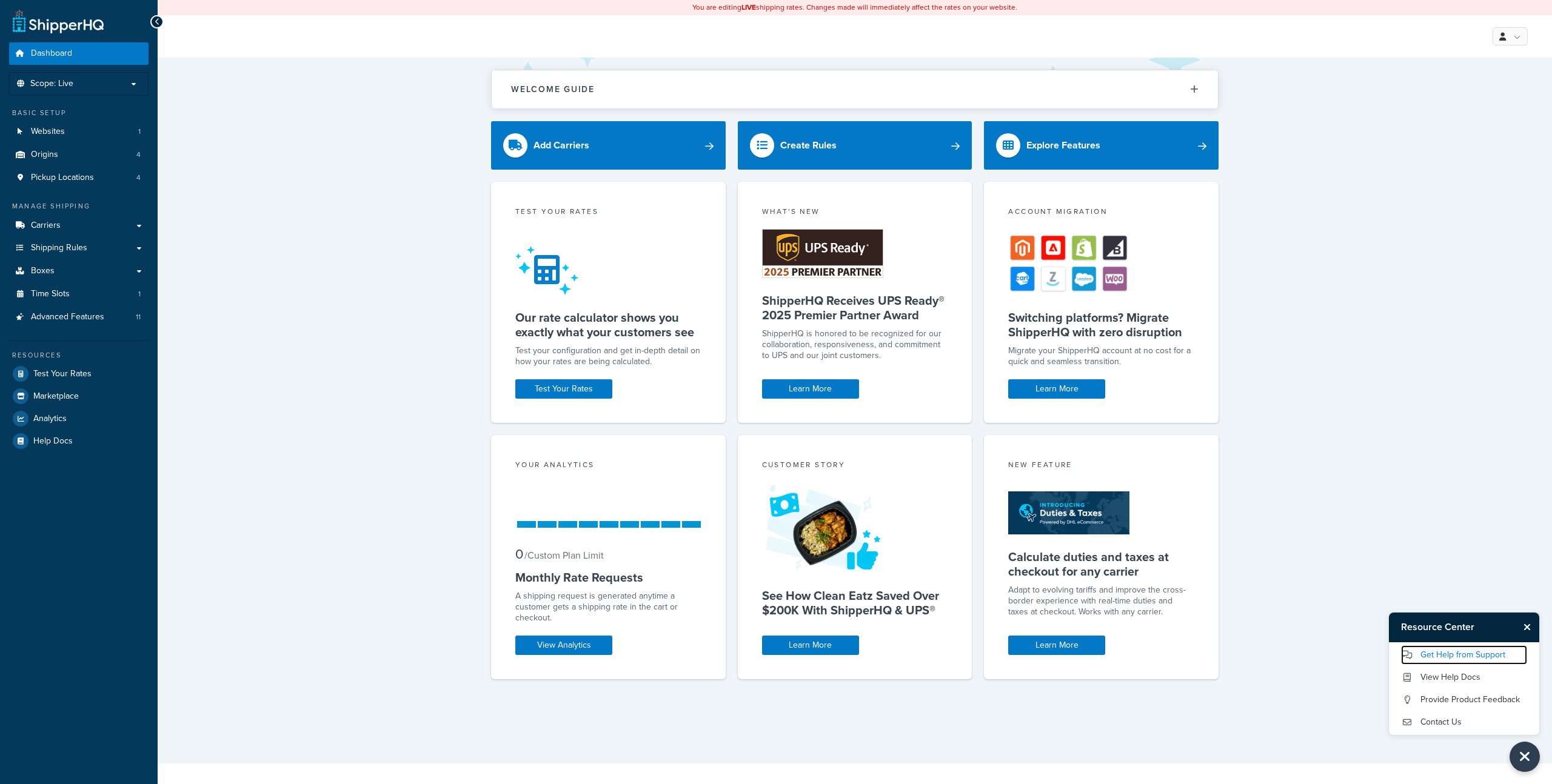
click at [1468, 658] on link "Get Help from Support" at bounding box center [1463, 655] width 126 height 20
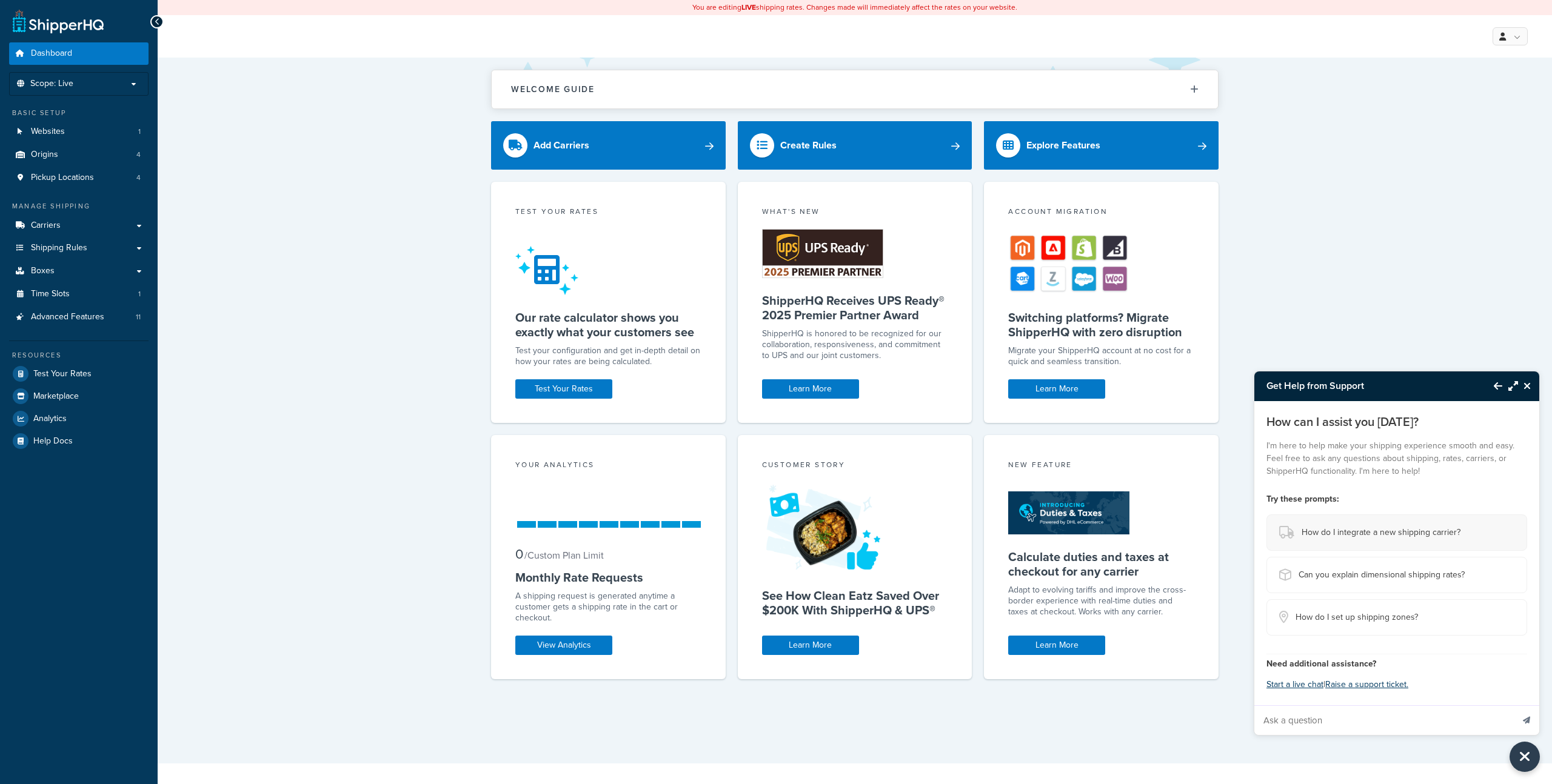
click at [1380, 534] on span "How do I integrate a new shipping carrier?" at bounding box center [1380, 532] width 159 height 17
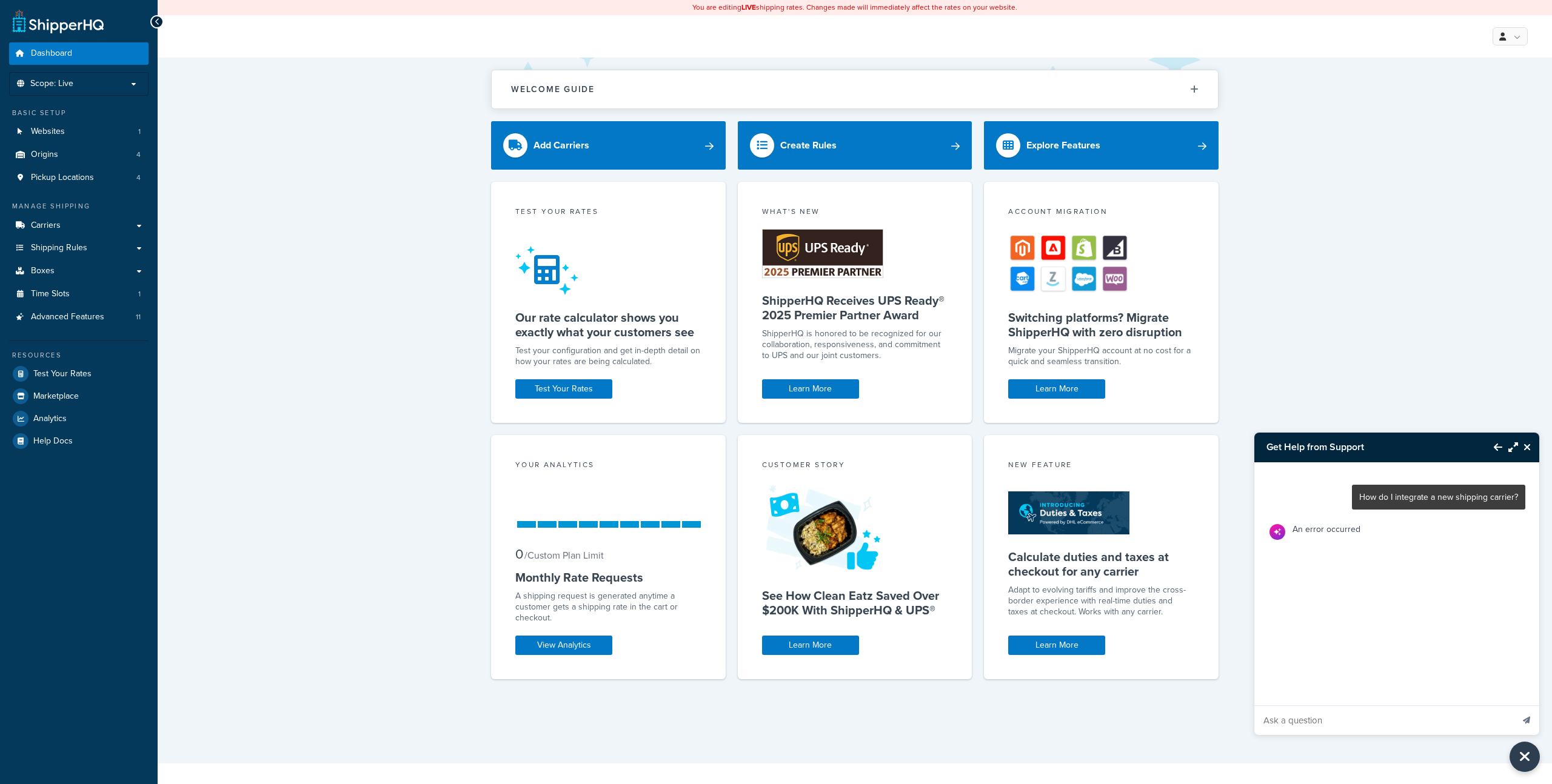
click at [1498, 443] on icon "Back to Resource Center" at bounding box center [1497, 447] width 9 height 10
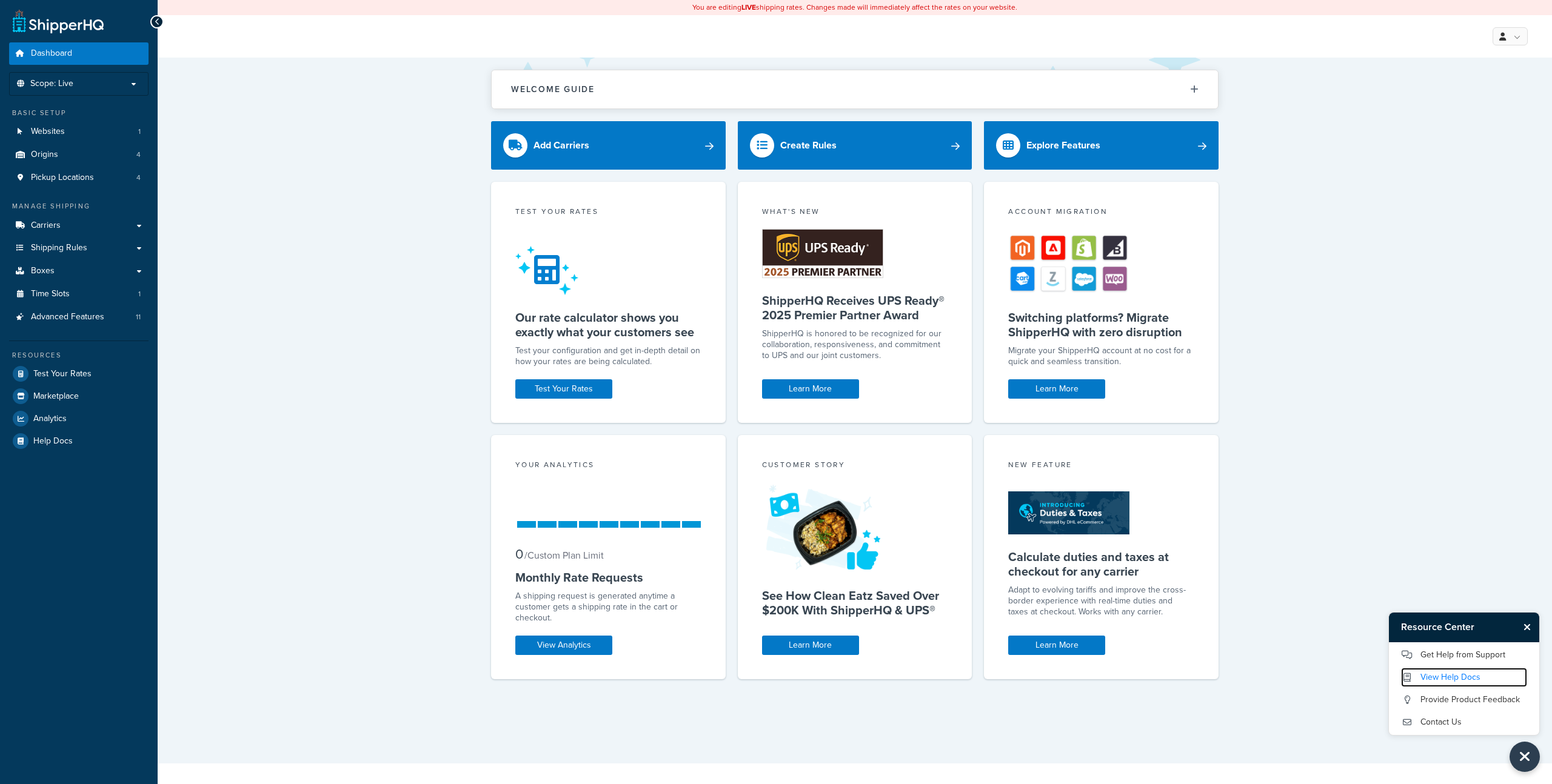
click at [1428, 678] on link "View Help Docs" at bounding box center [1463, 677] width 126 height 20
click at [1426, 655] on link "Get Help from Support" at bounding box center [1463, 655] width 126 height 20
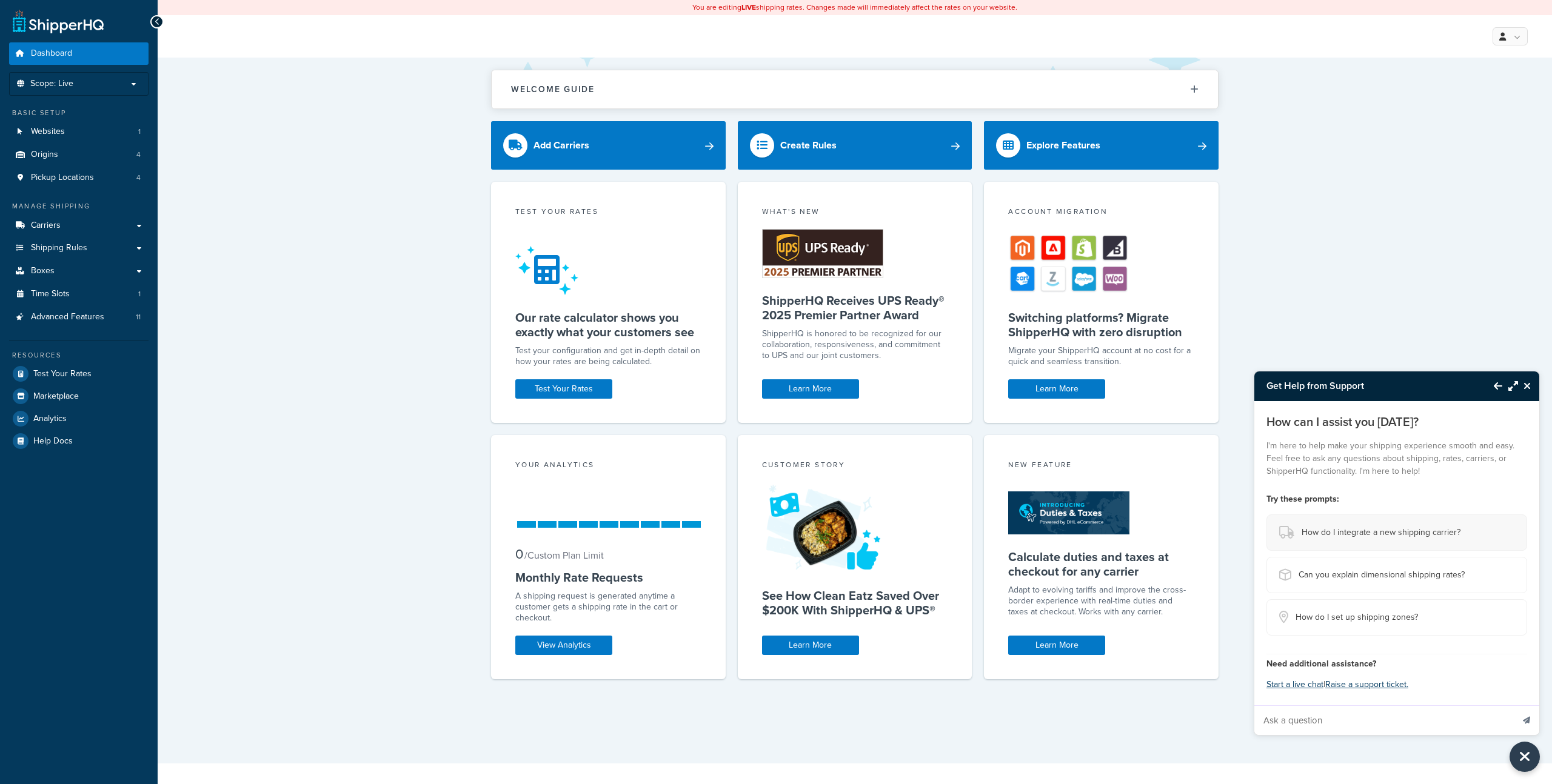
click at [1367, 529] on span "How do I integrate a new shipping carrier?" at bounding box center [1380, 532] width 159 height 17
